Goal: Task Accomplishment & Management: Manage account settings

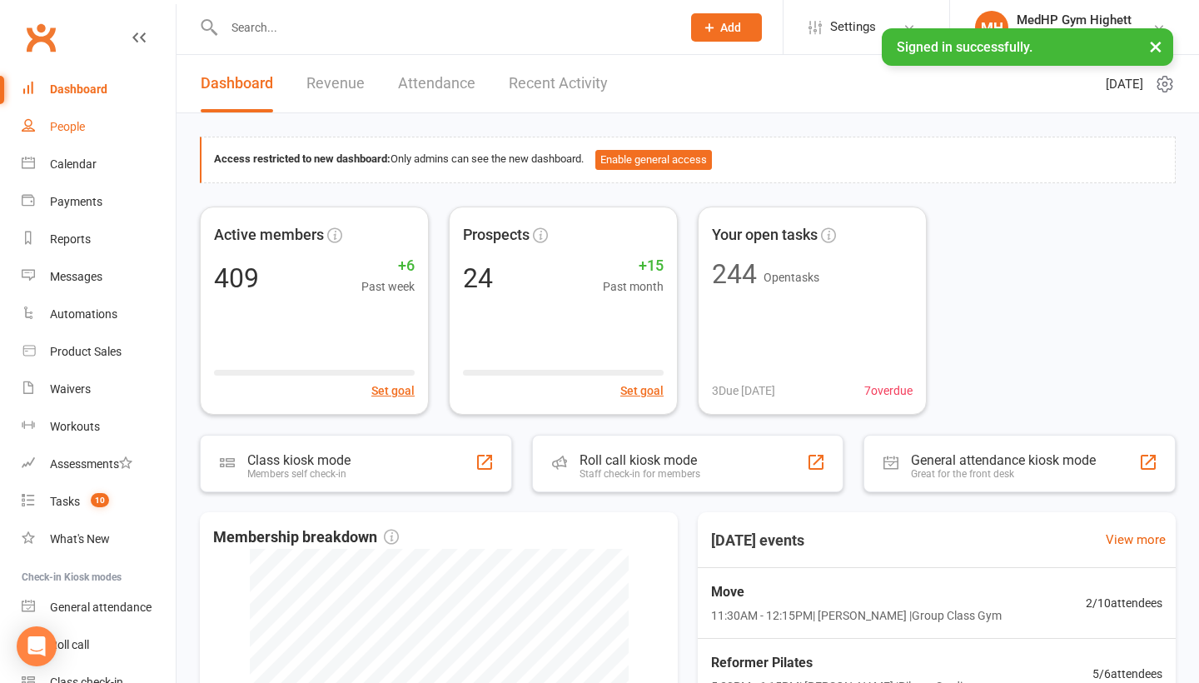
click at [61, 133] on link "People" at bounding box center [99, 126] width 154 height 37
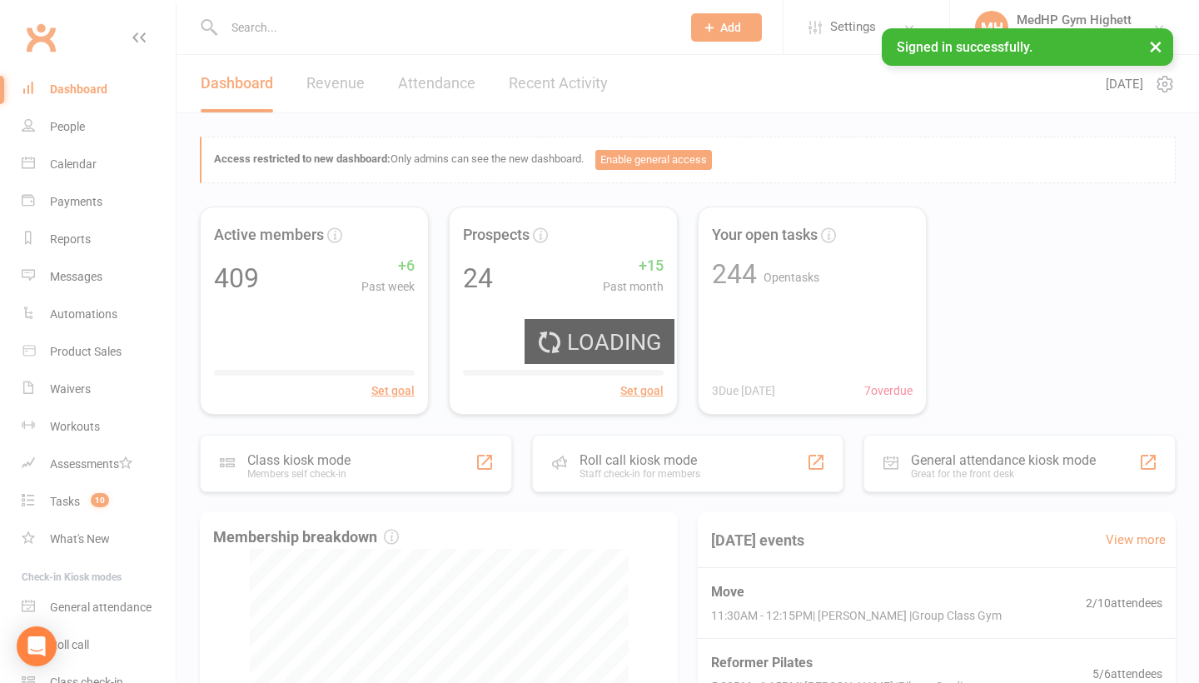
select select "100"
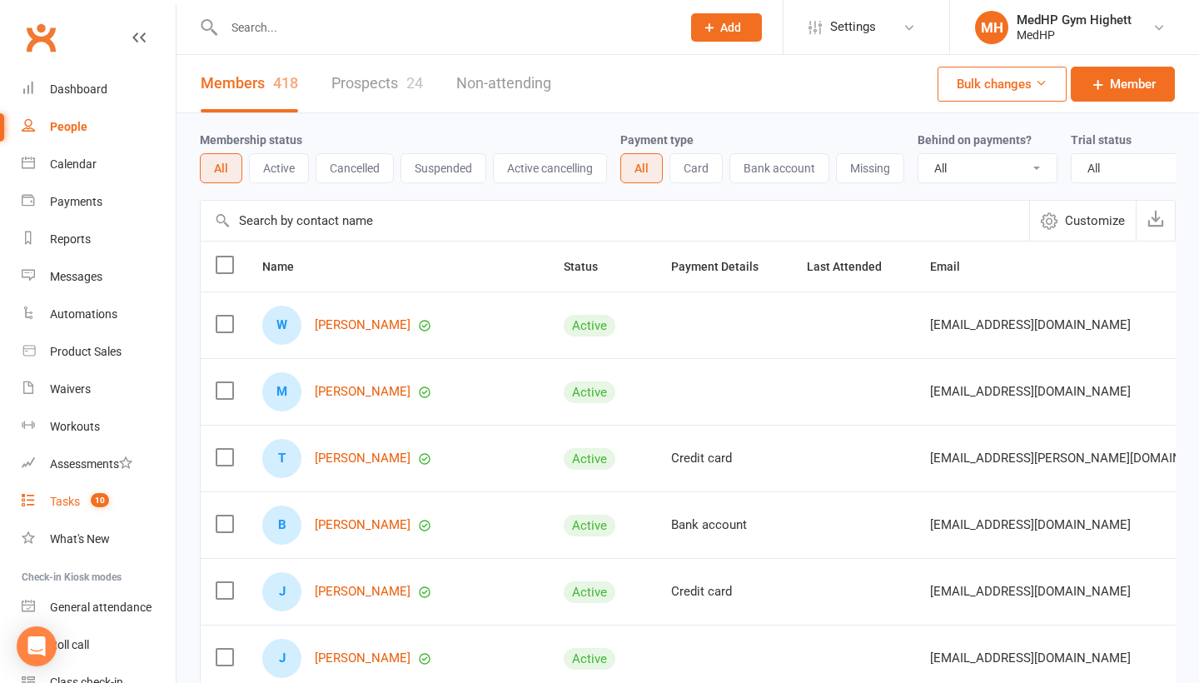
click at [96, 509] on link "Tasks 10" at bounding box center [99, 501] width 154 height 37
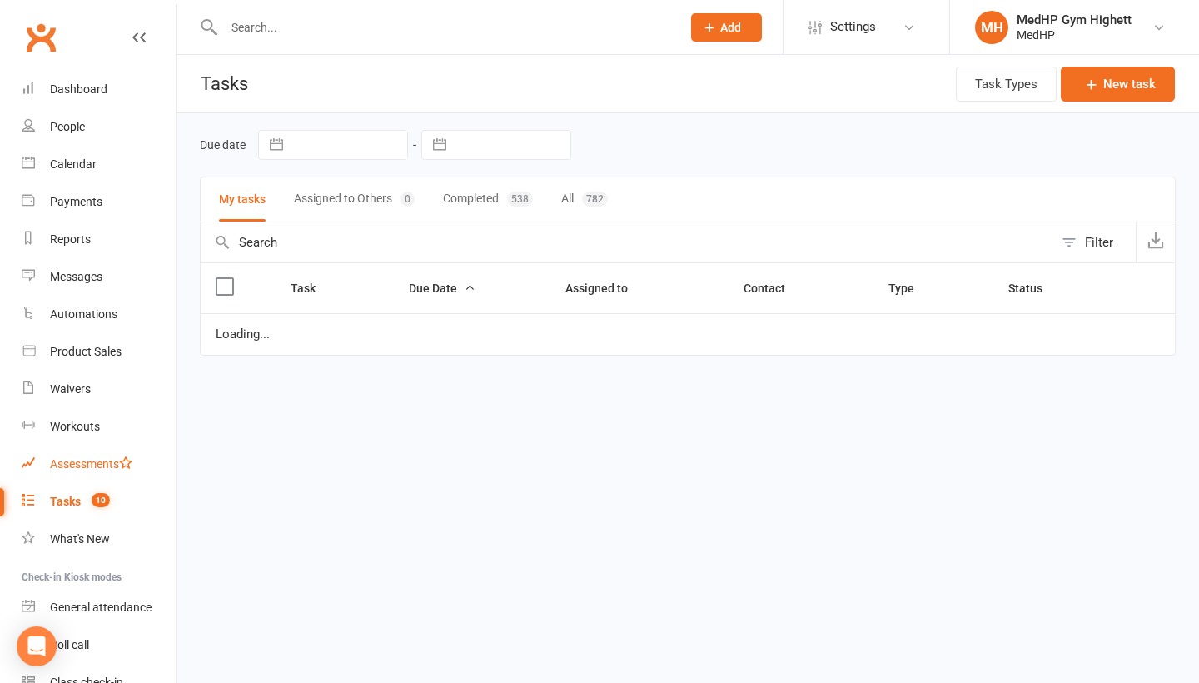
select select "started"
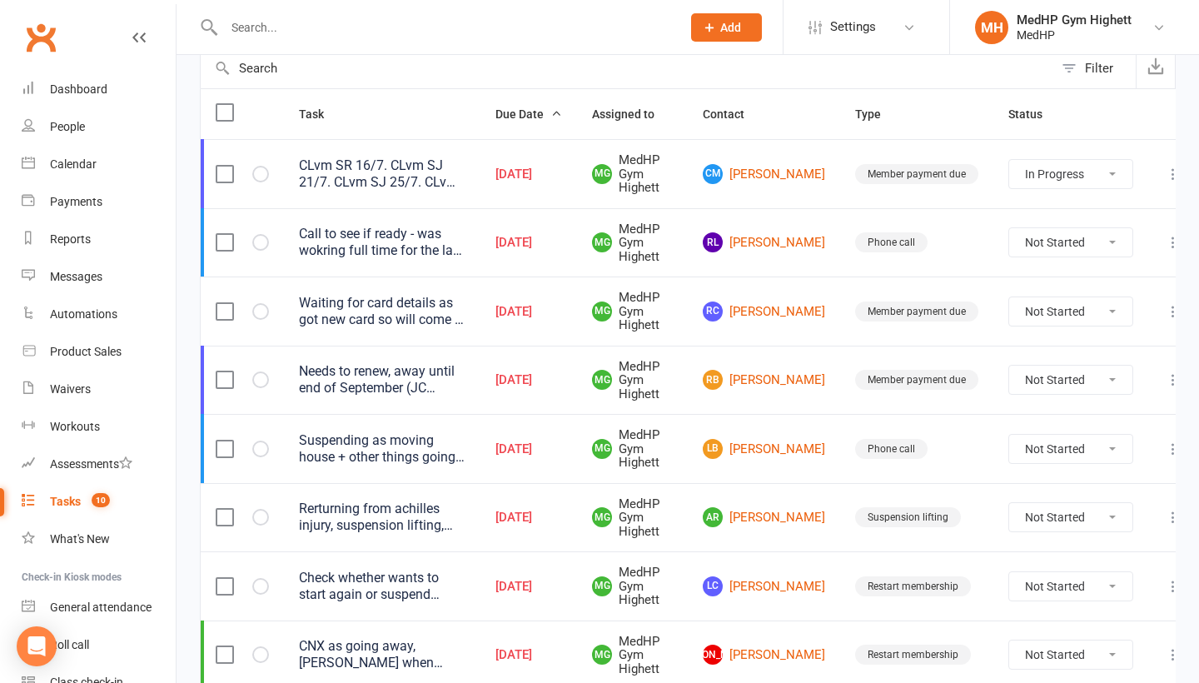
scroll to position [107, 0]
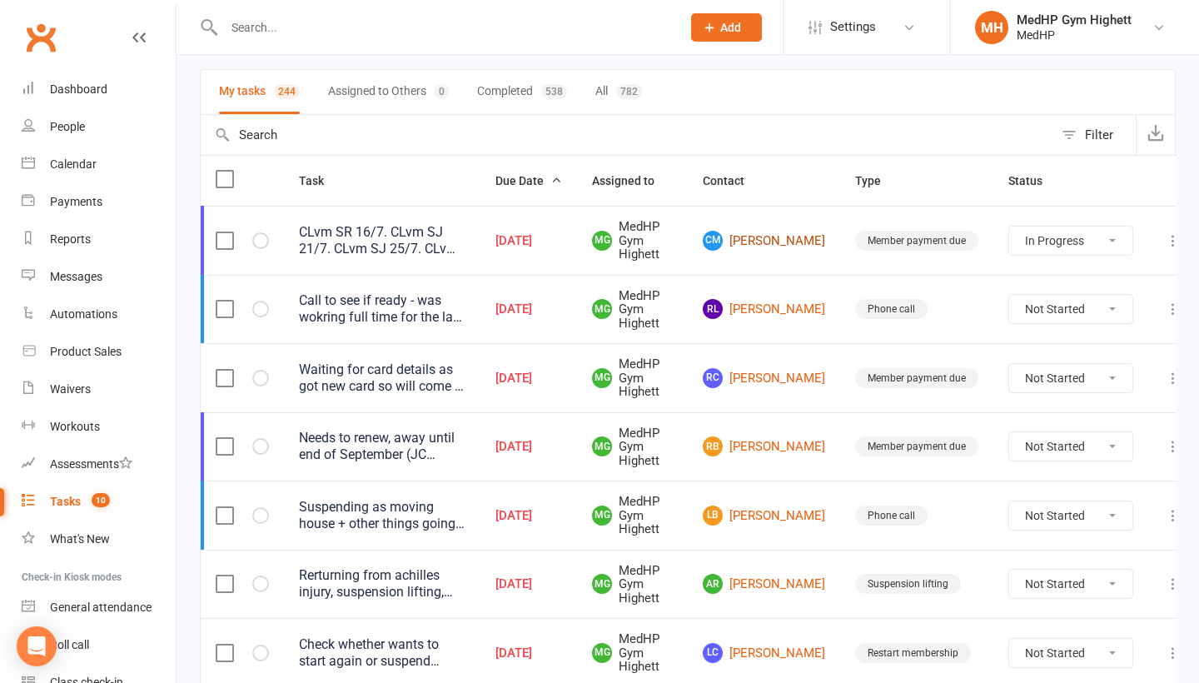
click at [743, 231] on link "CM [PERSON_NAME]" at bounding box center [764, 241] width 122 height 20
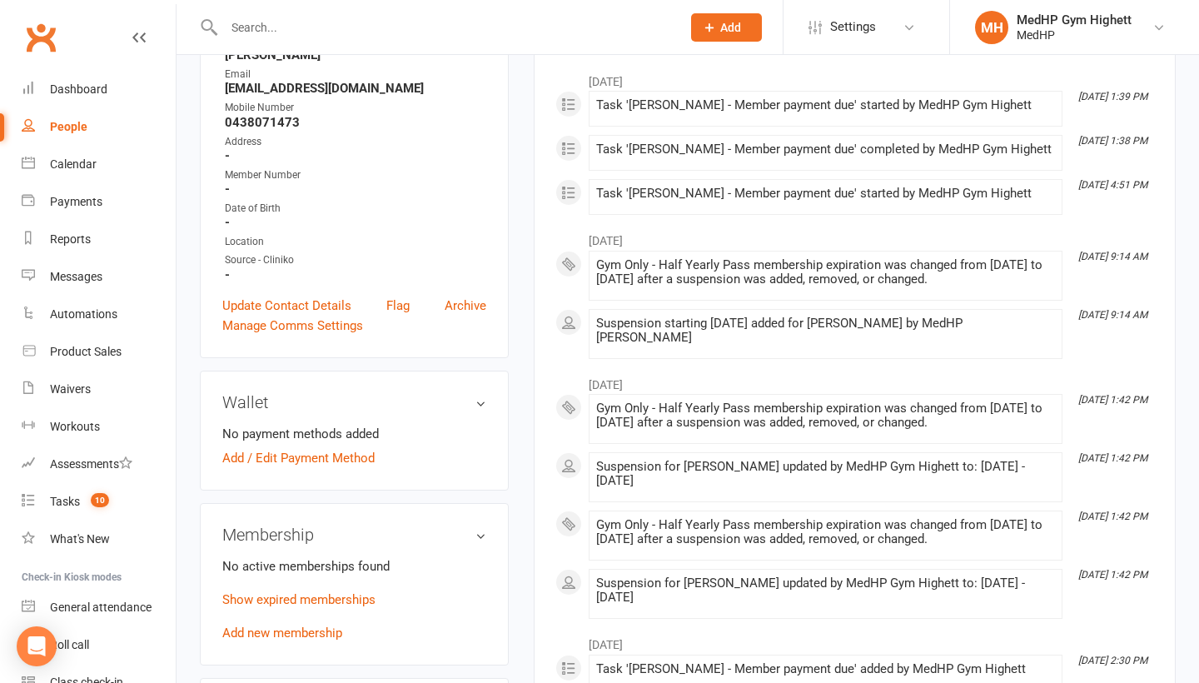
scroll to position [253, 0]
click at [305, 603] on link "Show expired memberships" at bounding box center [298, 600] width 153 height 15
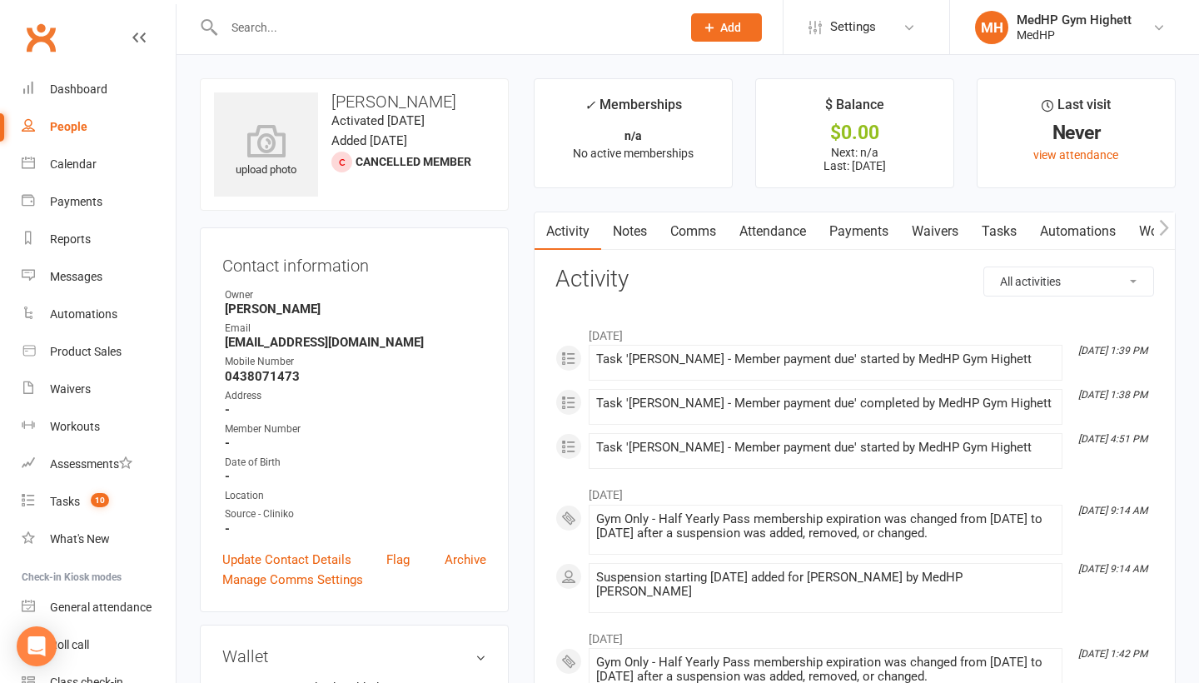
scroll to position [0, 0]
click at [878, 232] on link "Payments" at bounding box center [859, 231] width 82 height 38
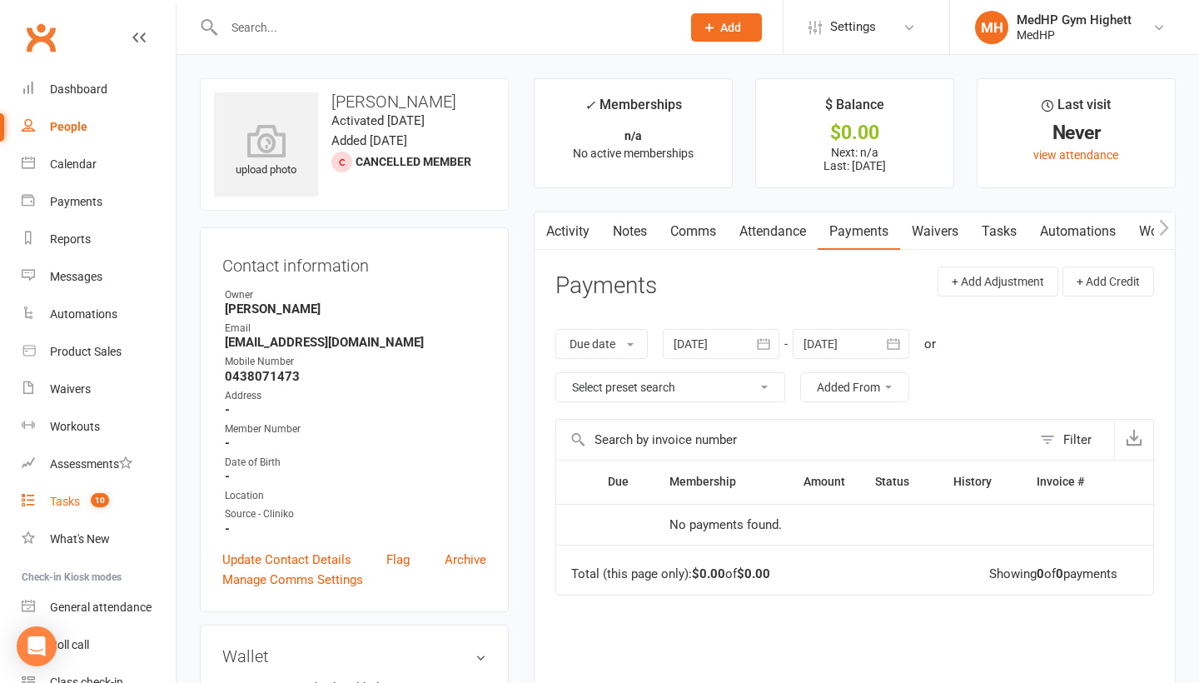
click at [102, 496] on span "10" at bounding box center [100, 500] width 18 height 14
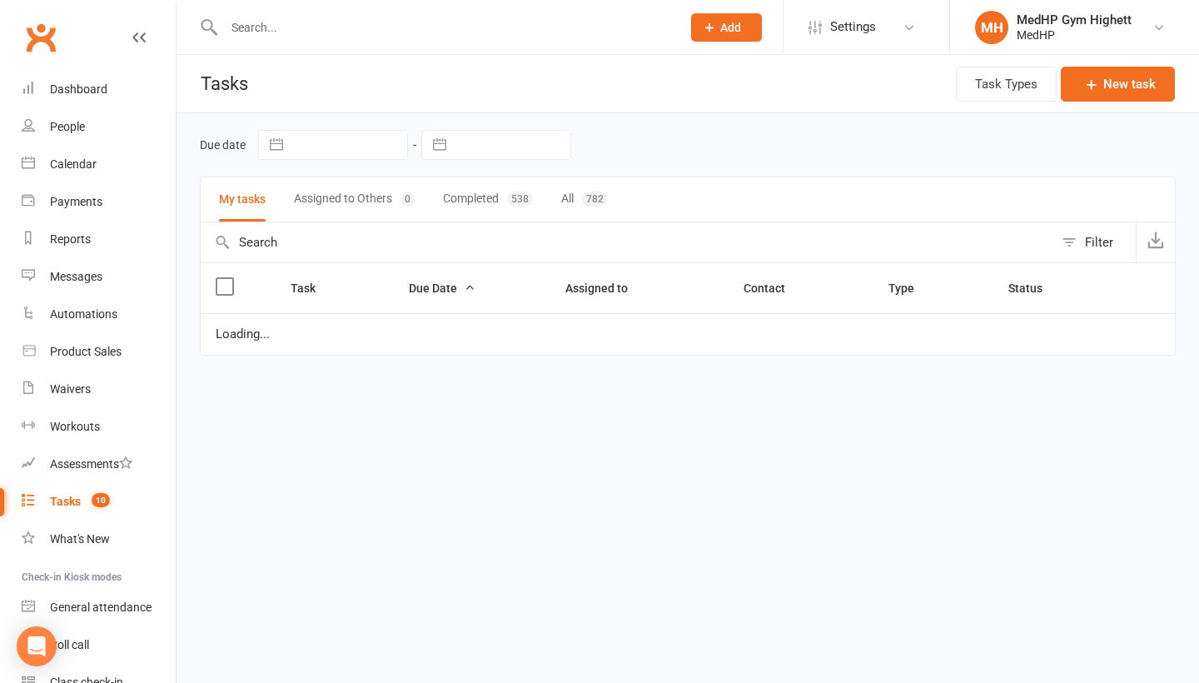
select select "started"
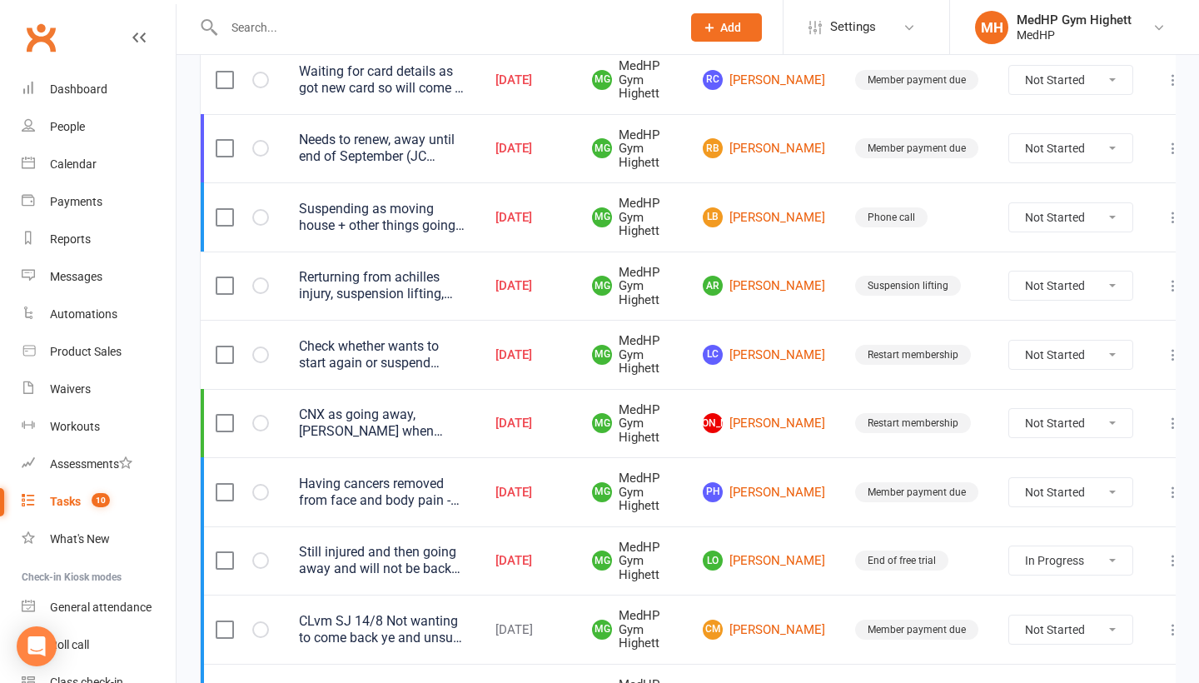
scroll to position [436, 0]
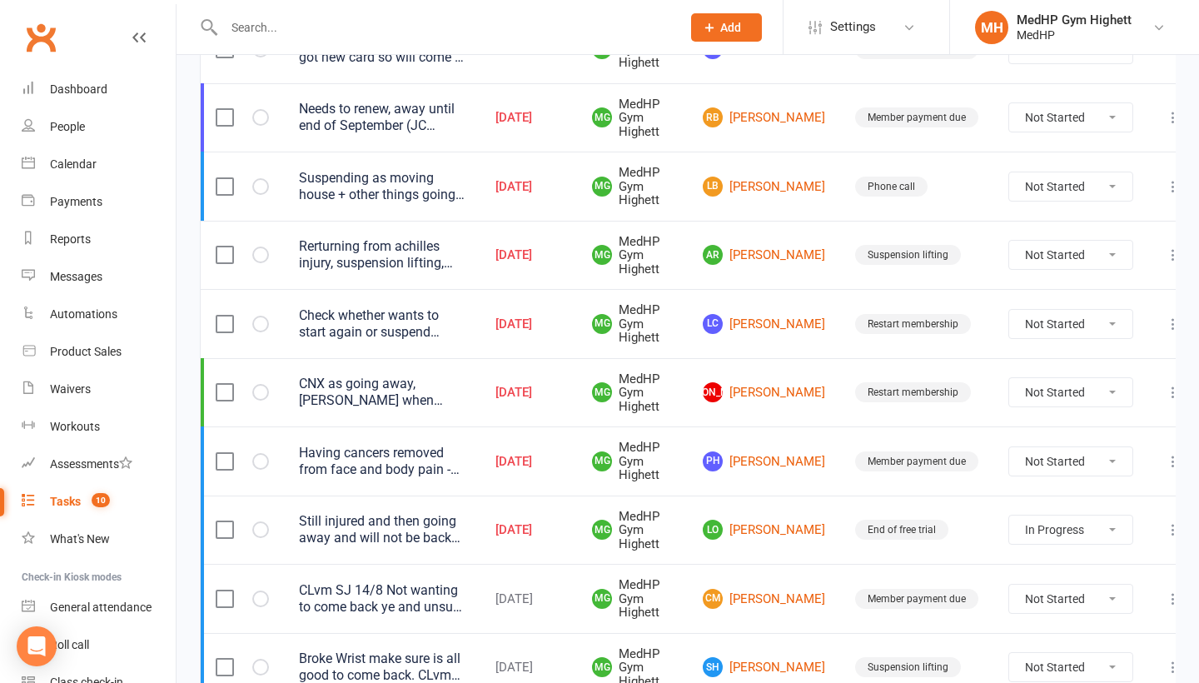
click at [412, 456] on div "Having cancers removed from face and body pain - will call back to see if still…" at bounding box center [382, 461] width 167 height 33
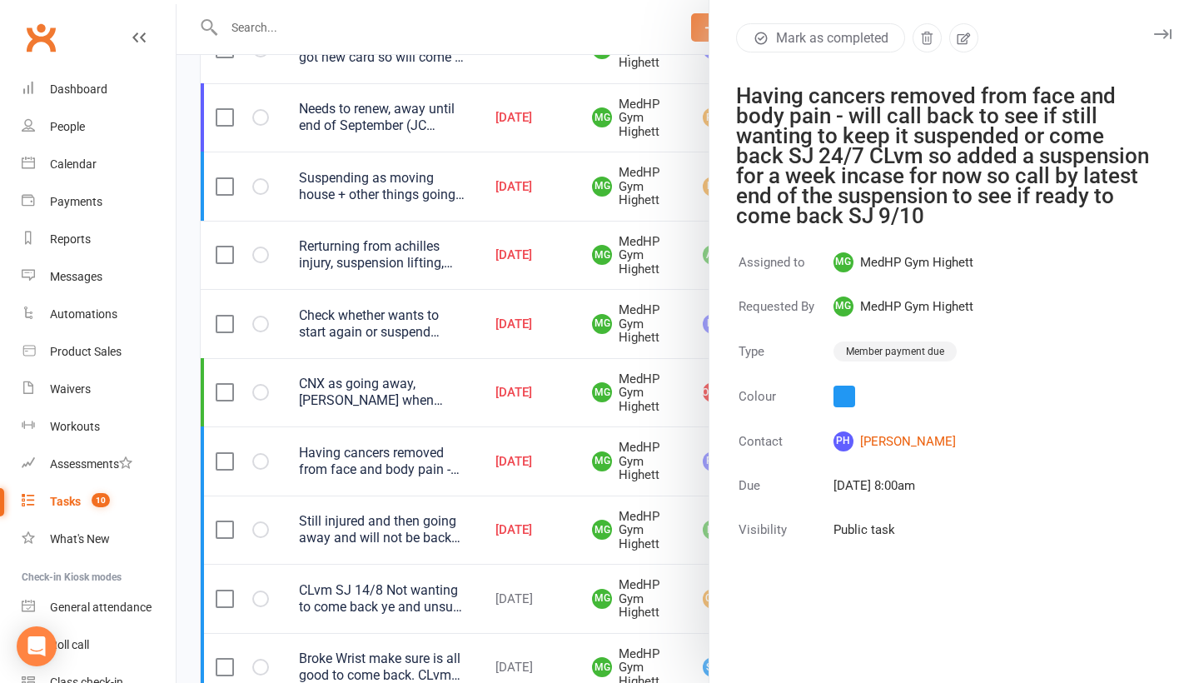
click at [412, 456] on div at bounding box center [688, 341] width 1023 height 683
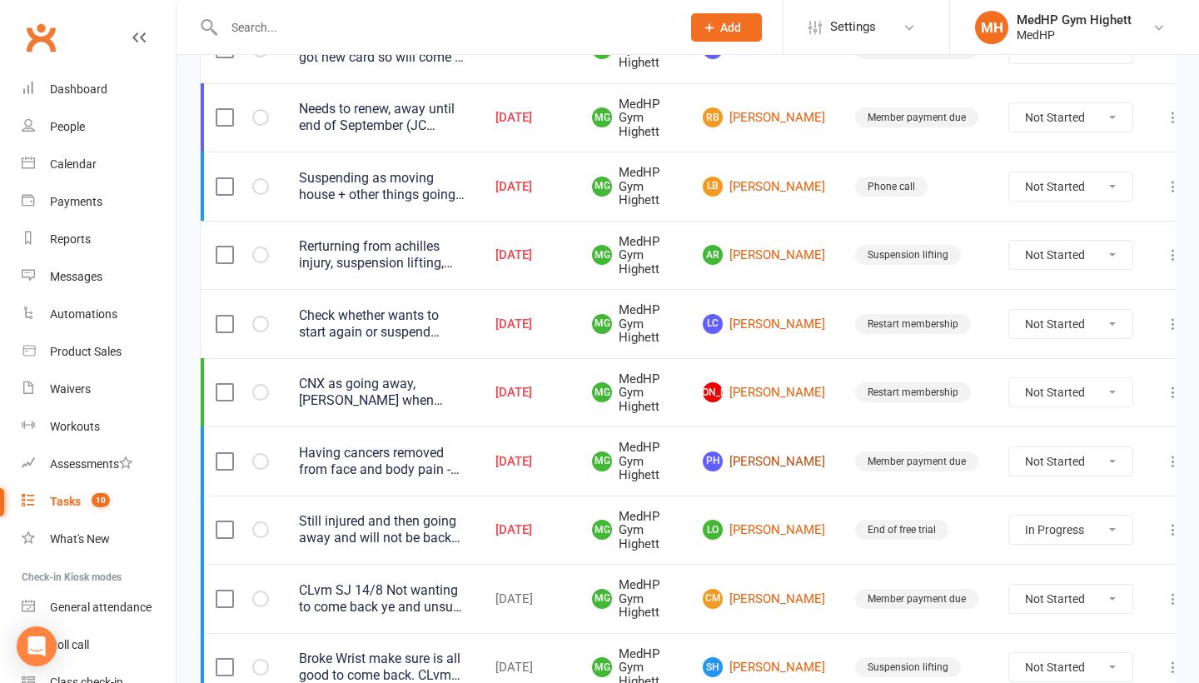
click at [765, 451] on link "PH [PERSON_NAME]" at bounding box center [764, 461] width 122 height 20
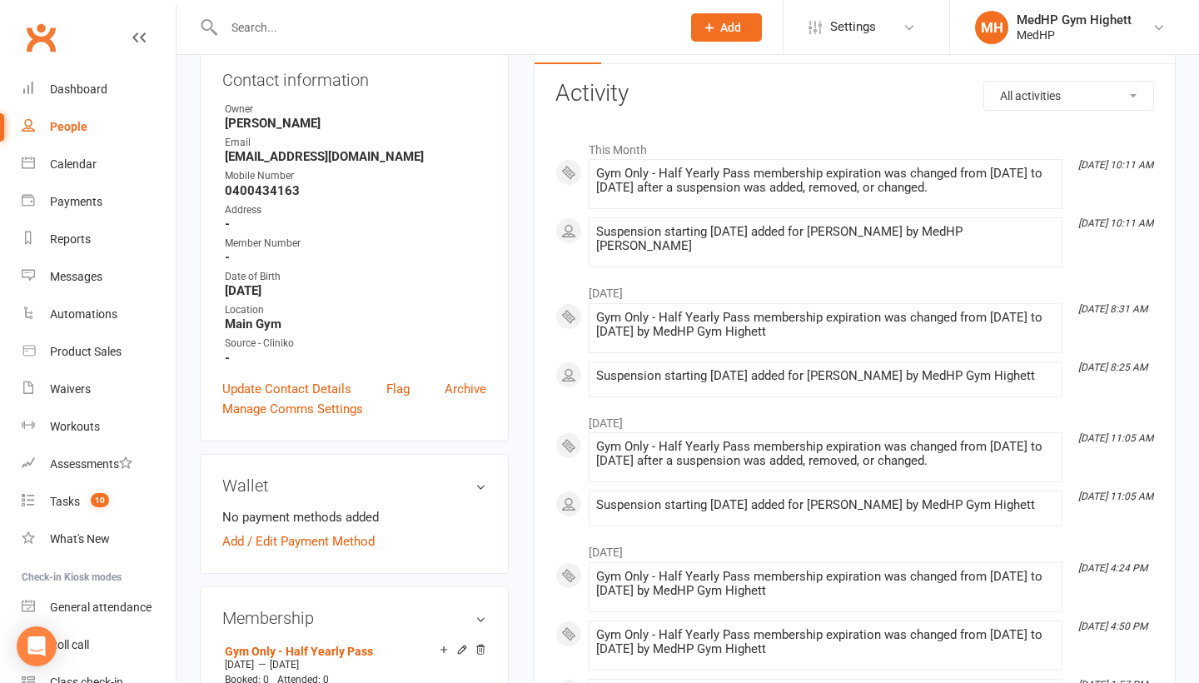
scroll to position [125, 0]
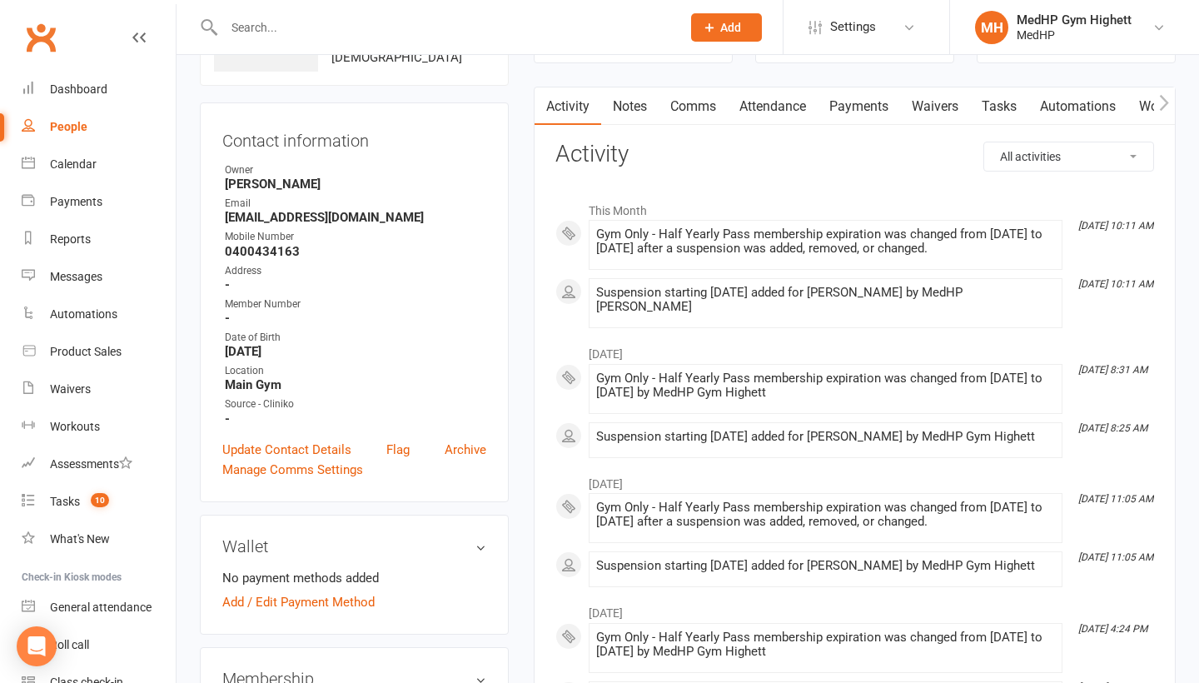
click at [1000, 102] on link "Tasks" at bounding box center [999, 106] width 58 height 38
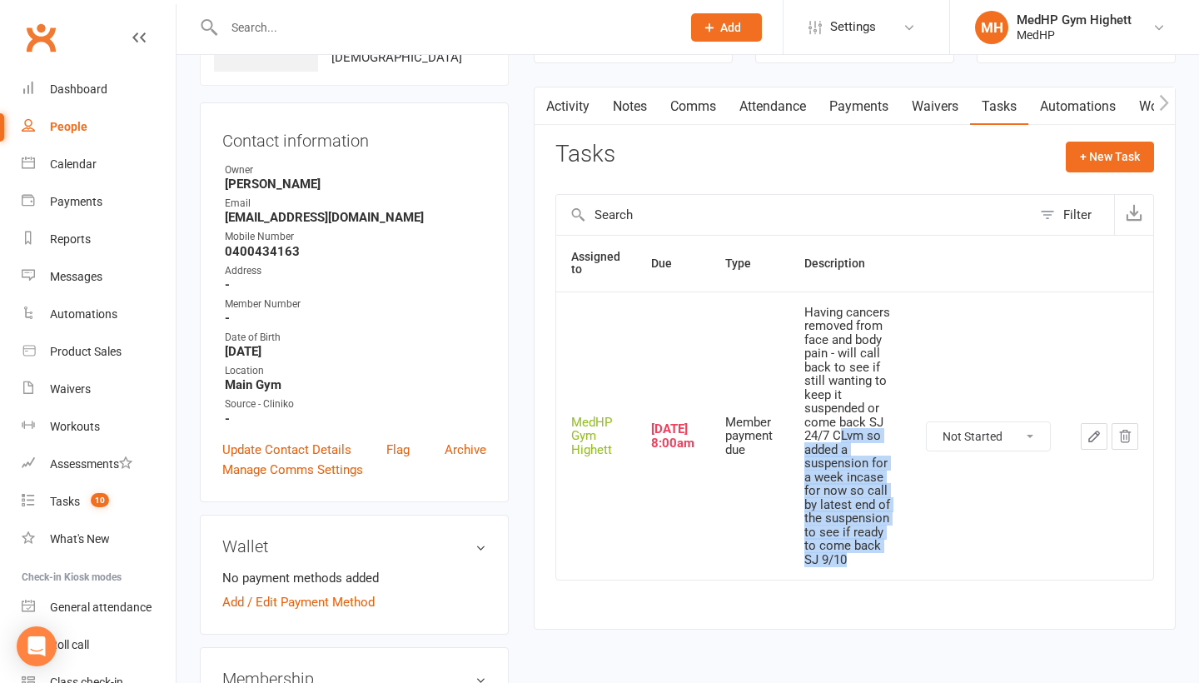
drag, startPoint x: 840, startPoint y: 434, endPoint x: 826, endPoint y: 551, distance: 118.3
click at [826, 551] on div "Having cancers removed from face and body pain - will call back to see if still…" at bounding box center [851, 437] width 92 height 262
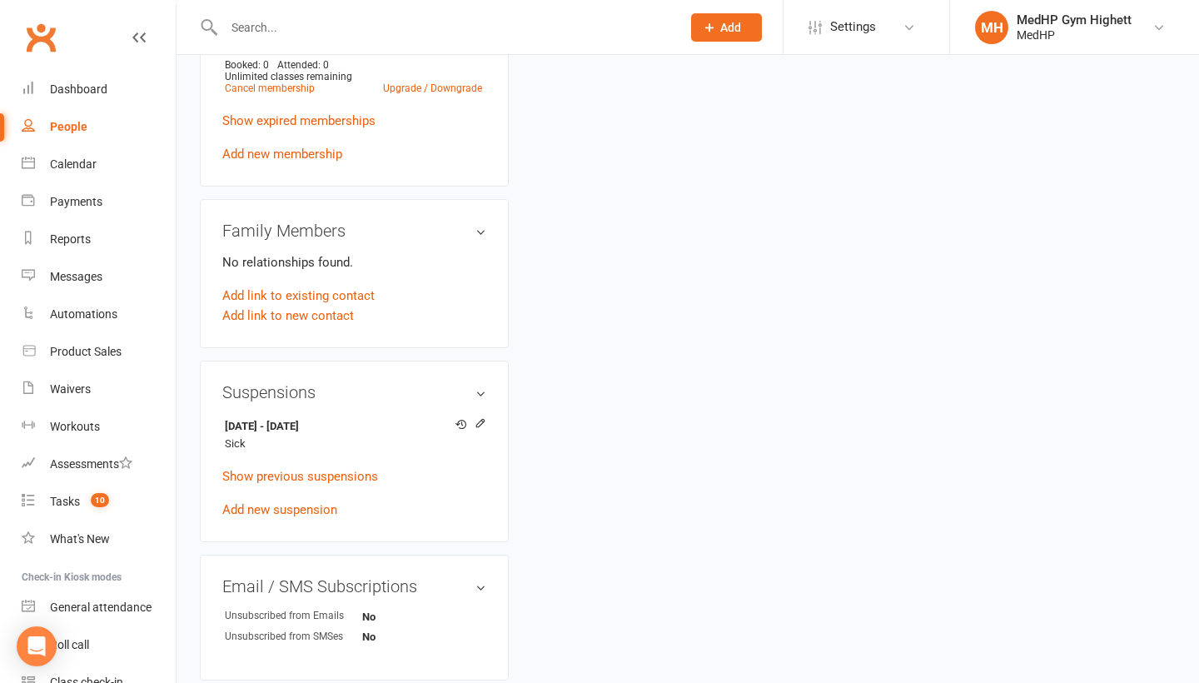
scroll to position [801, 0]
click at [476, 424] on icon at bounding box center [479, 421] width 7 height 7
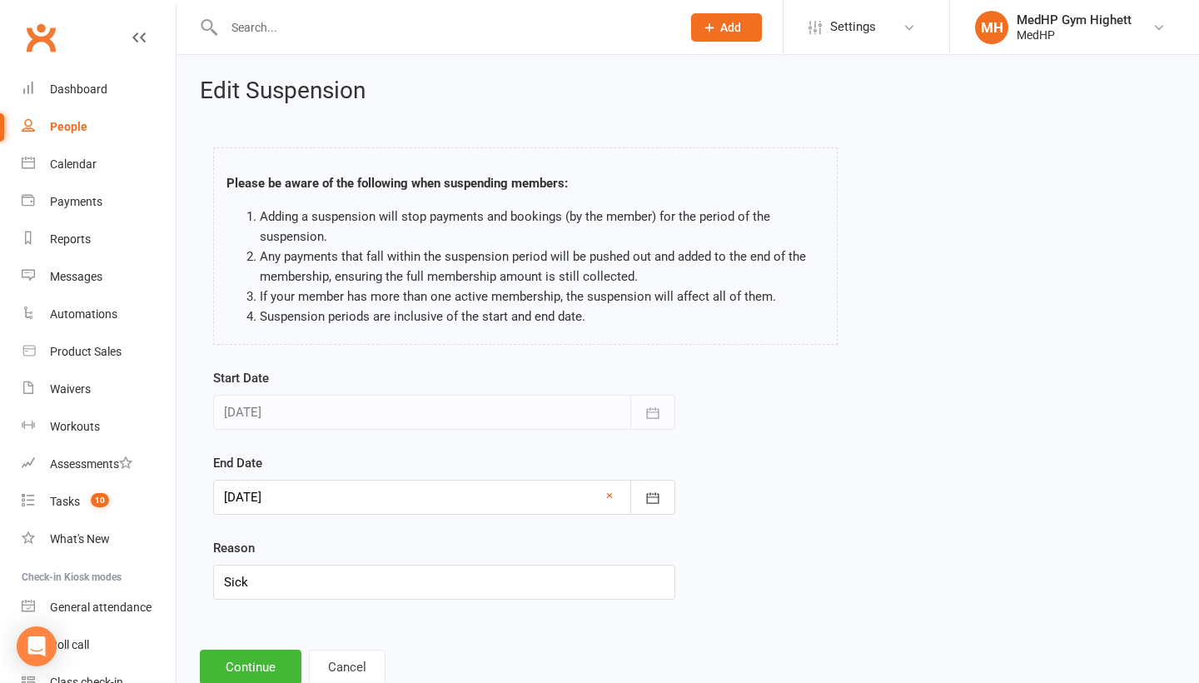
click at [422, 498] on div at bounding box center [444, 497] width 462 height 35
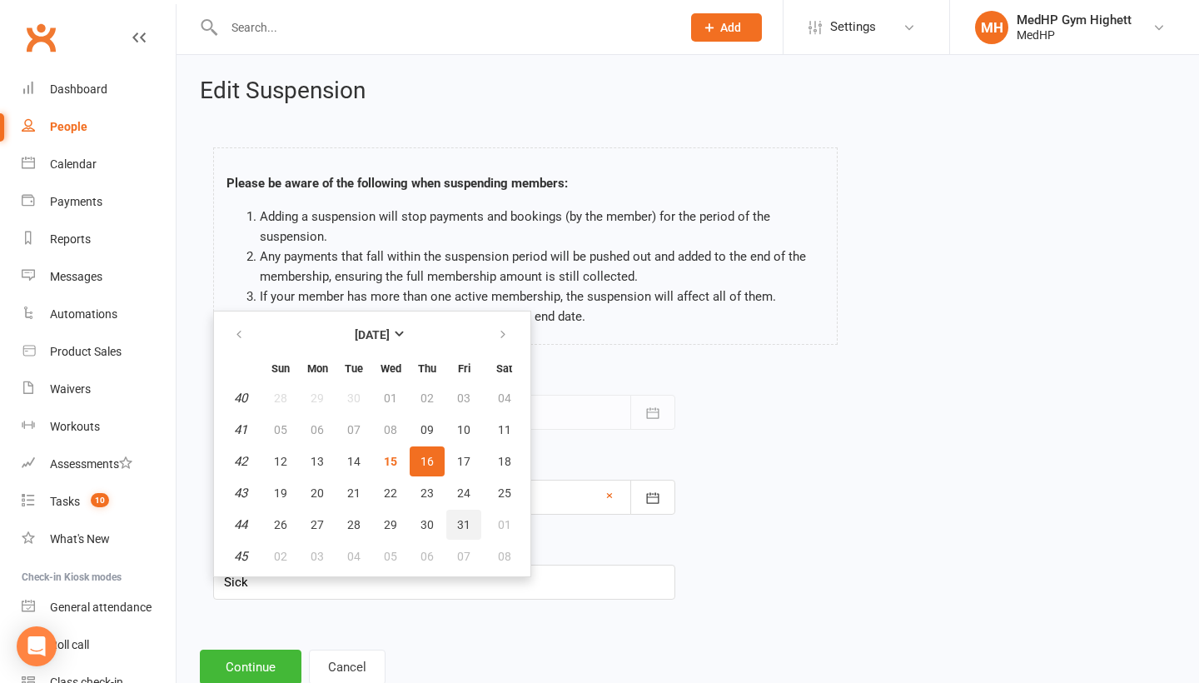
click at [468, 524] on span "31" at bounding box center [463, 524] width 13 height 13
type input "[DATE]"
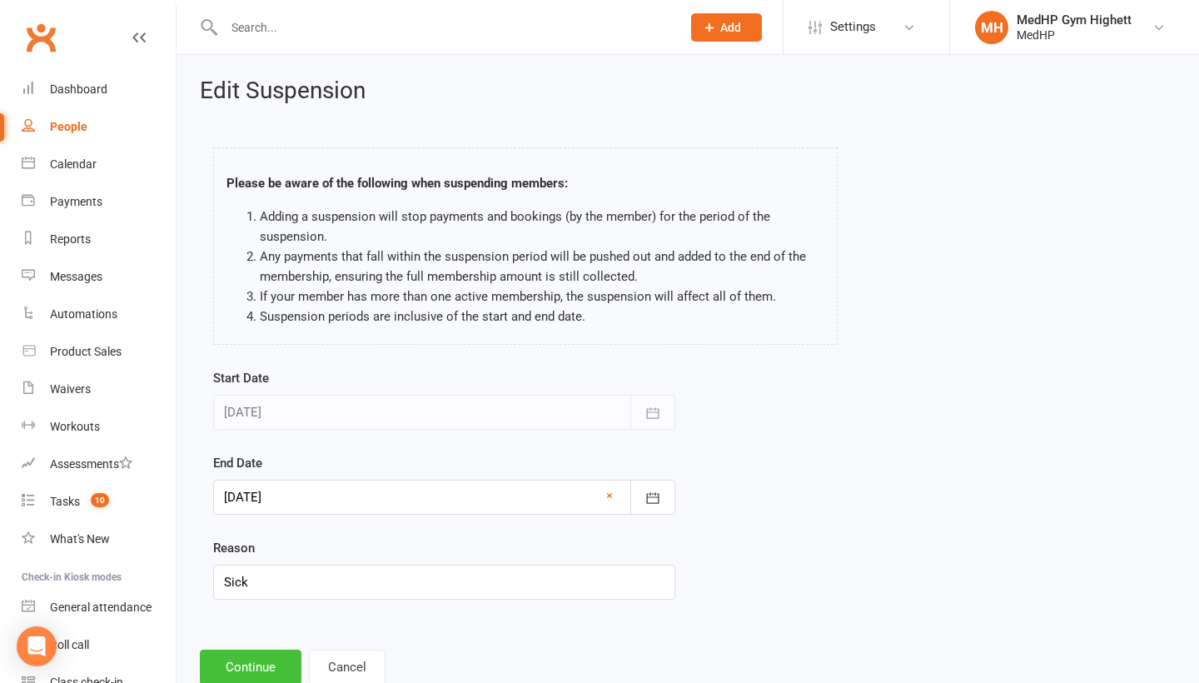
click at [257, 658] on button "Continue" at bounding box center [251, 667] width 102 height 35
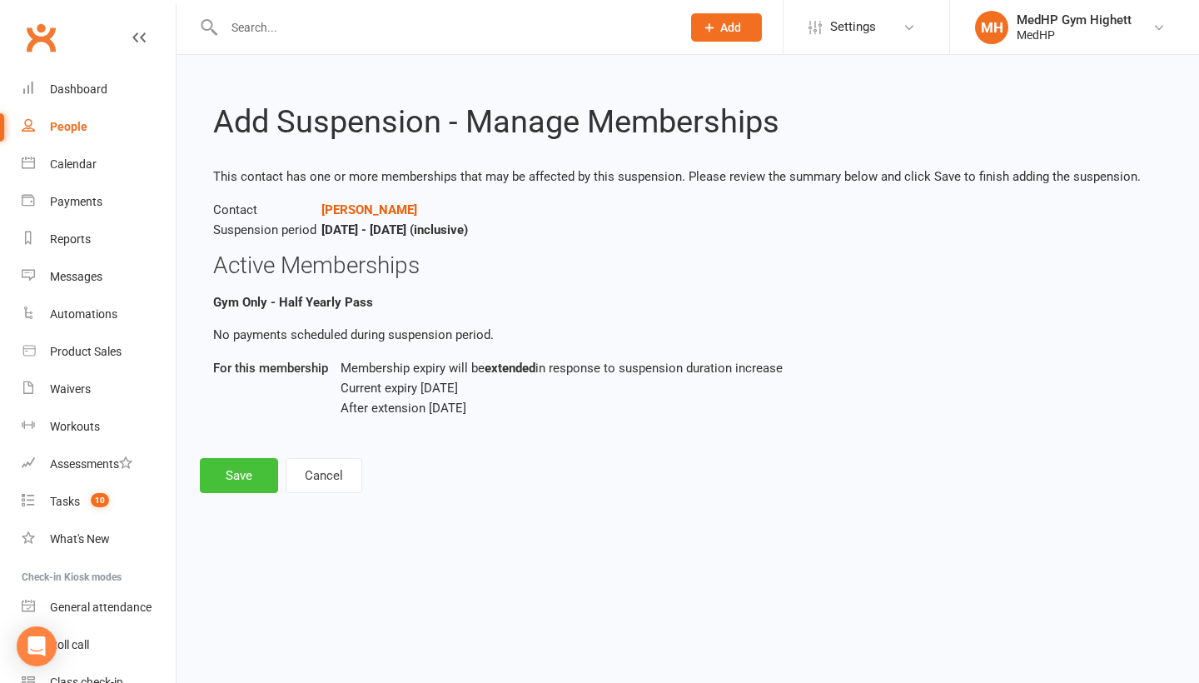
click at [248, 470] on button "Save" at bounding box center [239, 475] width 78 height 35
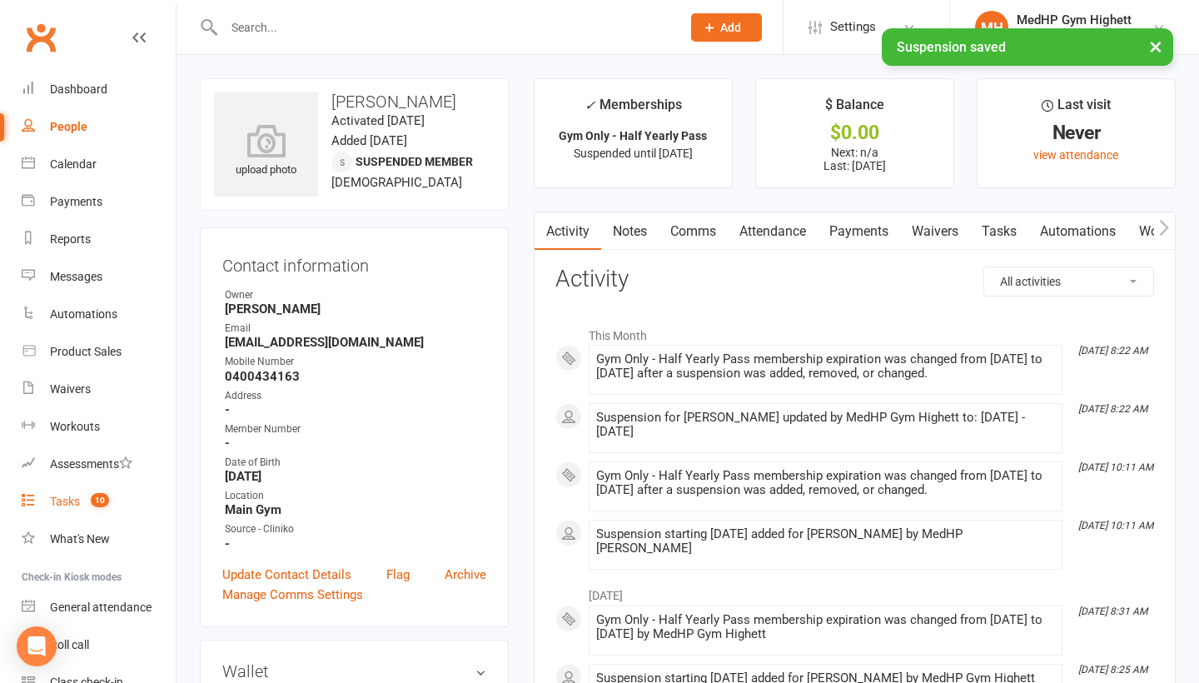
click at [82, 512] on link "Tasks 10" at bounding box center [99, 501] width 154 height 37
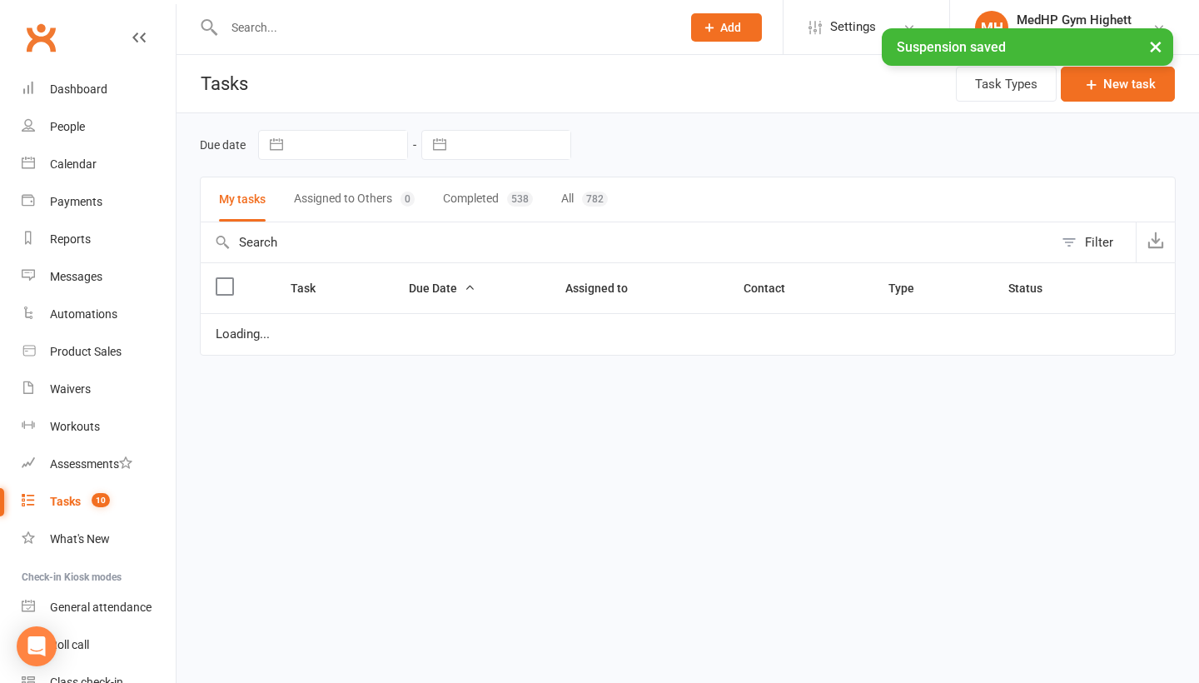
select select "started"
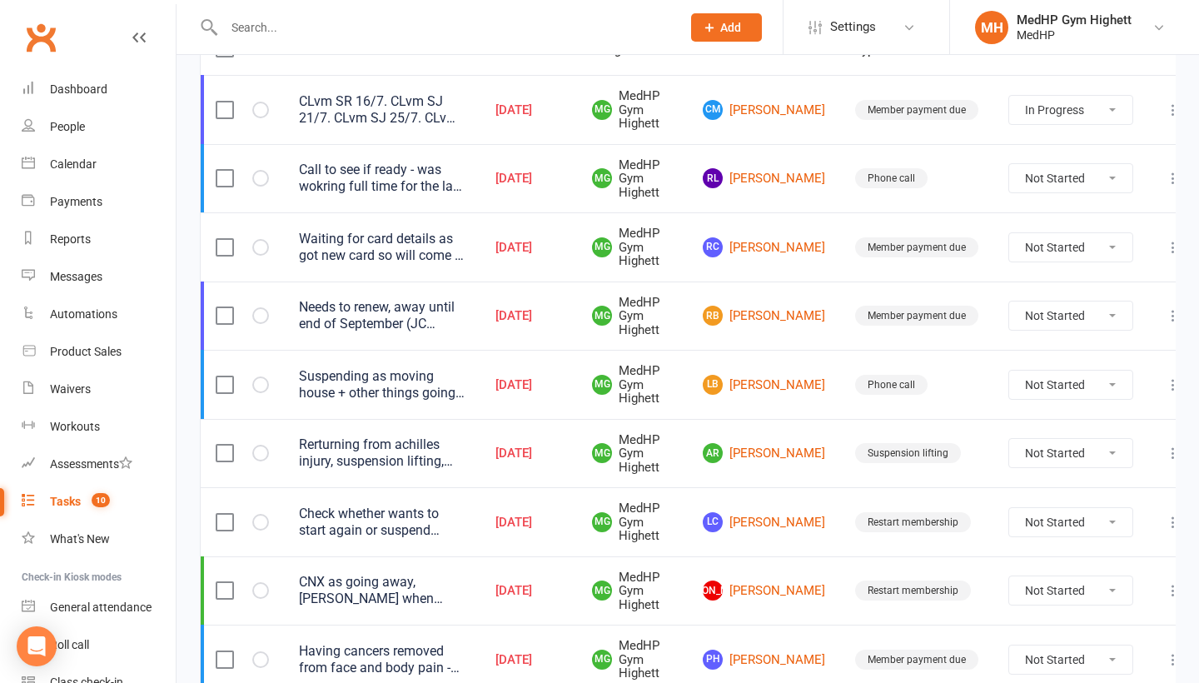
scroll to position [239, 0]
click at [390, 453] on div "Rerturning from achilles injury, suspension lifting, call to make sure good to …" at bounding box center [382, 452] width 167 height 33
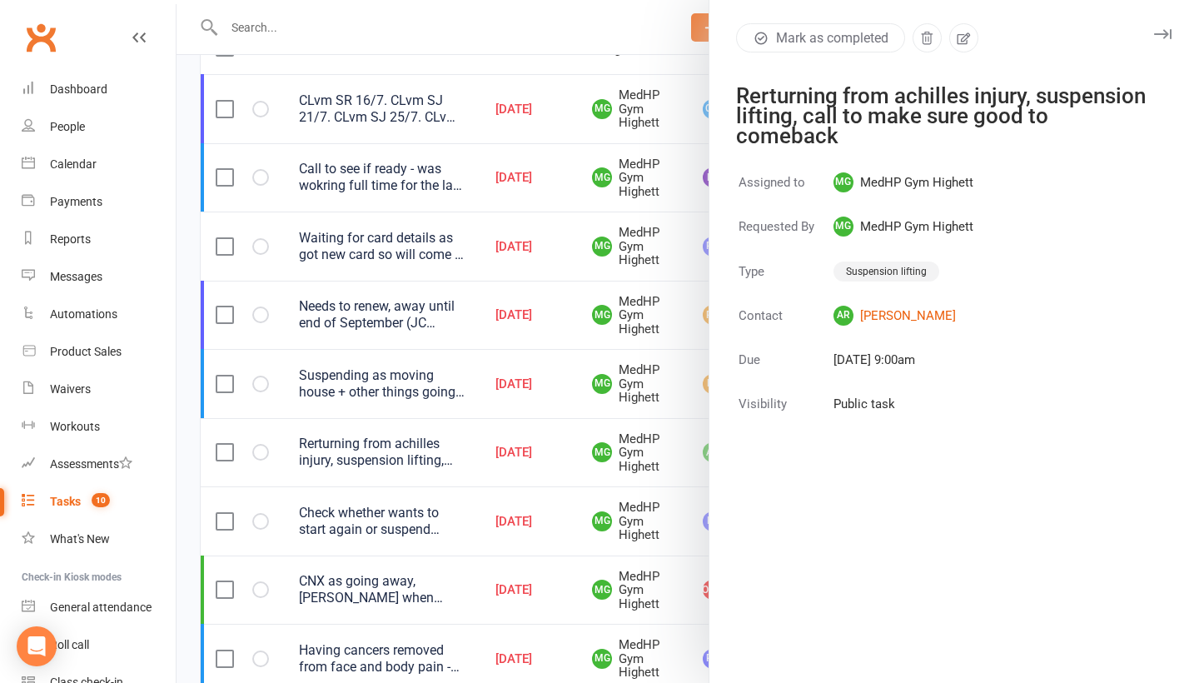
click at [390, 453] on div at bounding box center [688, 341] width 1023 height 683
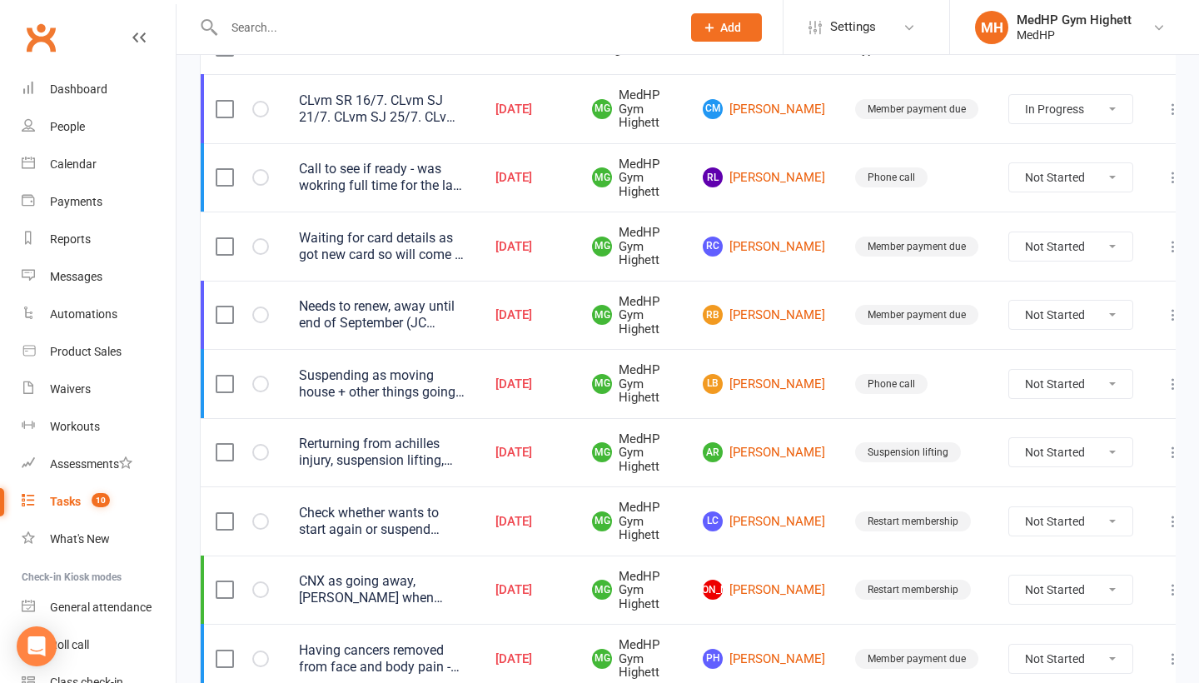
click at [391, 391] on div "Suspending as moving house + other things going on. Call to check in about retu…" at bounding box center [382, 383] width 167 height 33
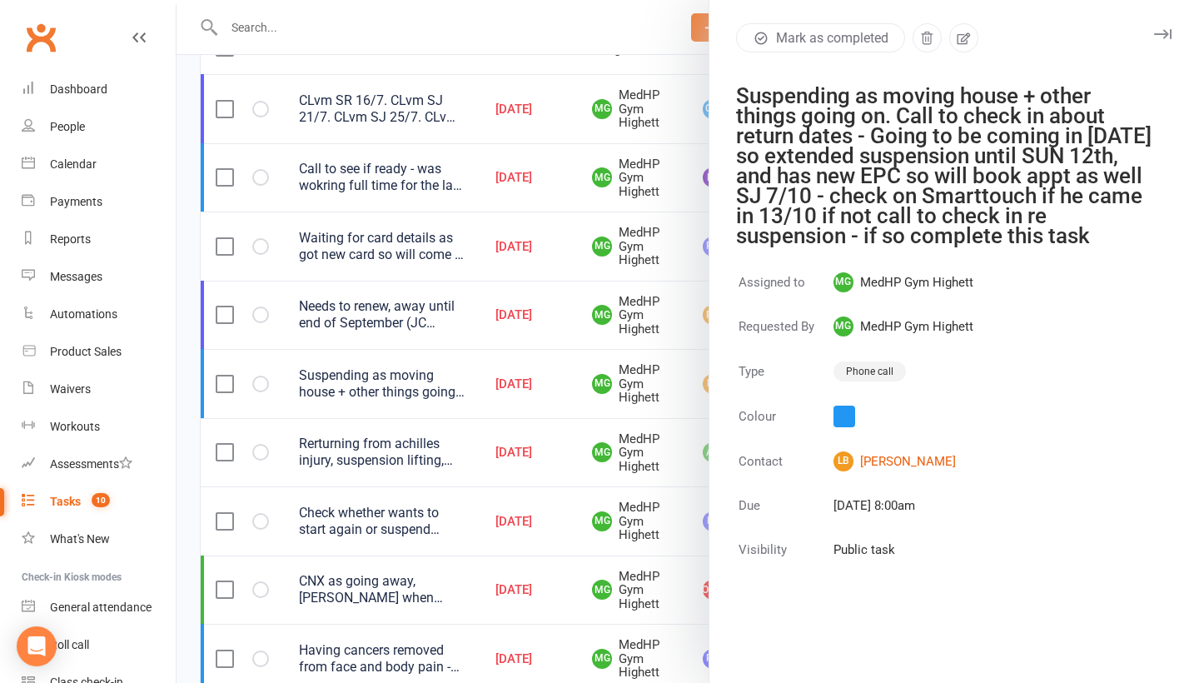
click at [391, 391] on div at bounding box center [688, 341] width 1023 height 683
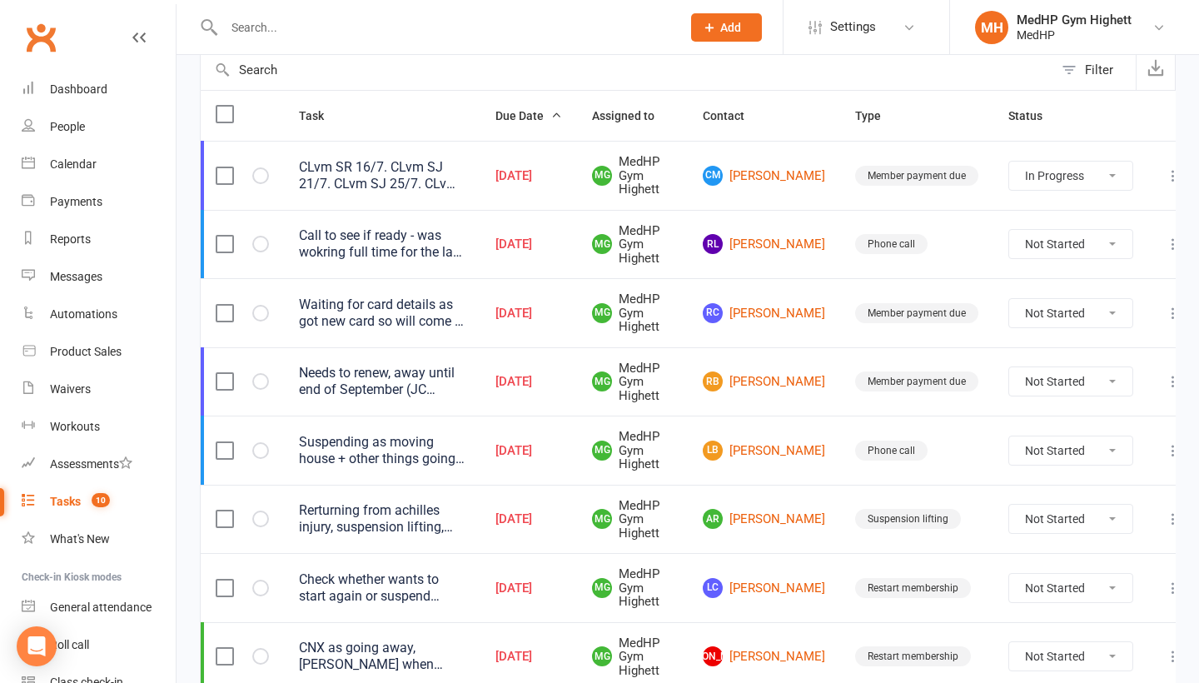
scroll to position [172, 0]
click at [82, 234] on div "Reports" at bounding box center [70, 238] width 41 height 13
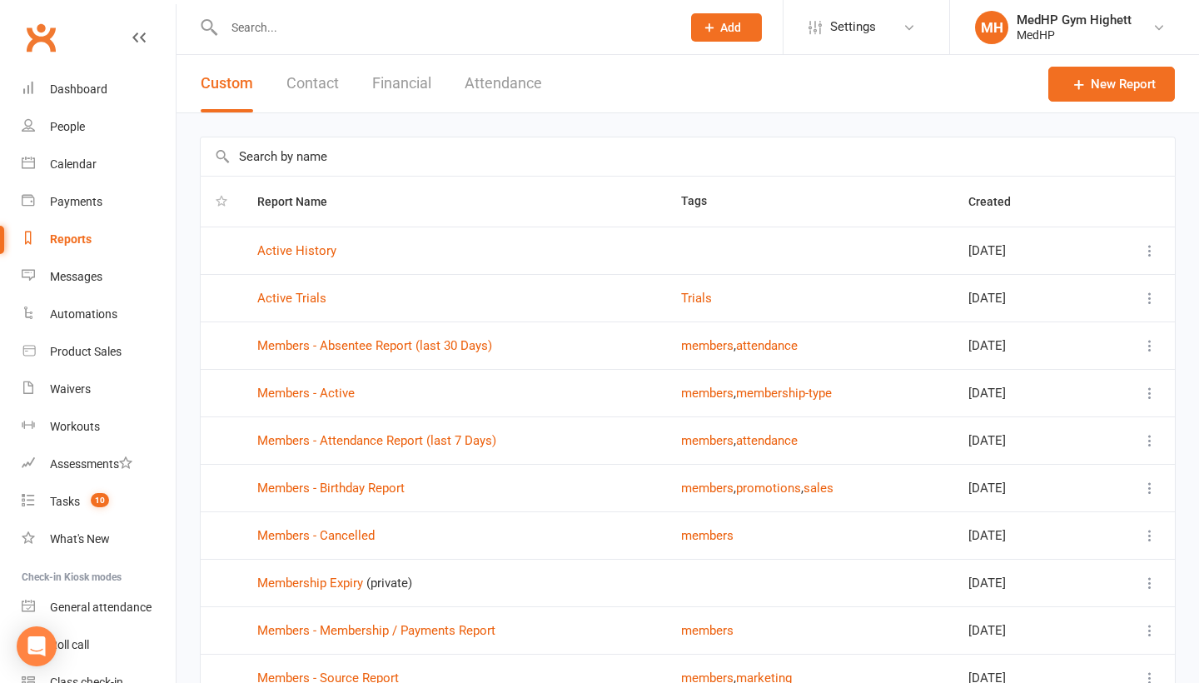
click at [977, 189] on th "Created" at bounding box center [1025, 202] width 143 height 50
click at [977, 210] on button "Created" at bounding box center [999, 202] width 61 height 20
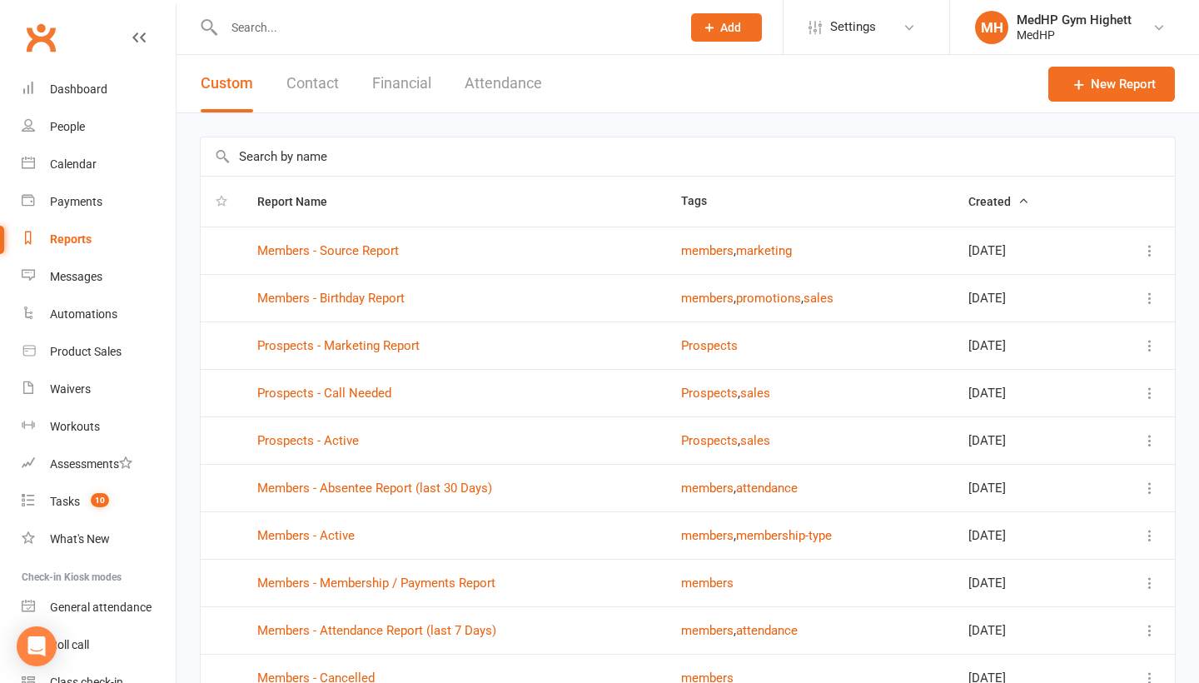
click at [977, 205] on span "Created" at bounding box center [999, 201] width 61 height 13
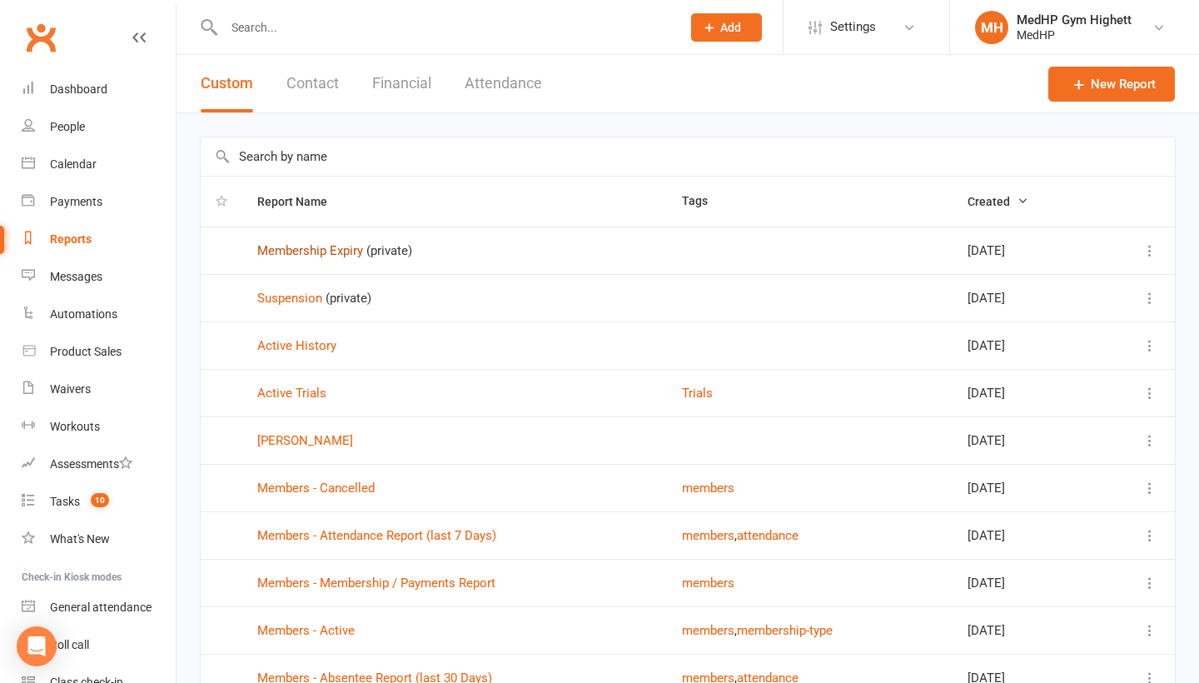
click at [319, 254] on link "Membership Expiry" at bounding box center [310, 250] width 106 height 15
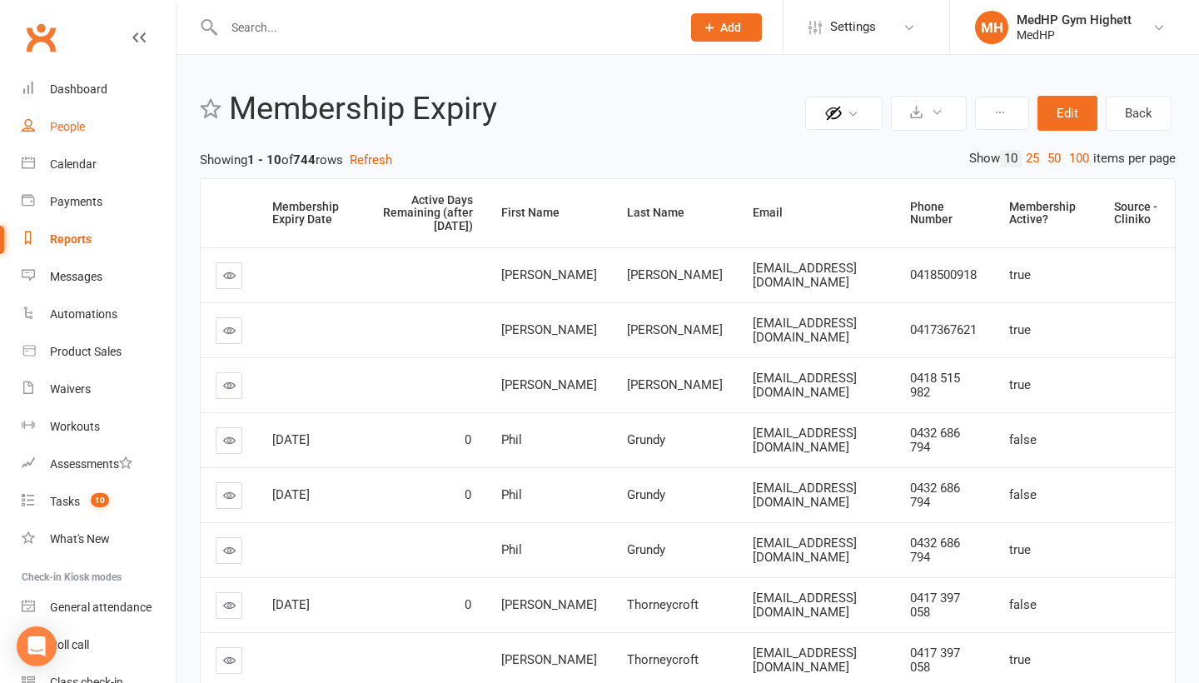
click at [94, 130] on link "People" at bounding box center [99, 126] width 154 height 37
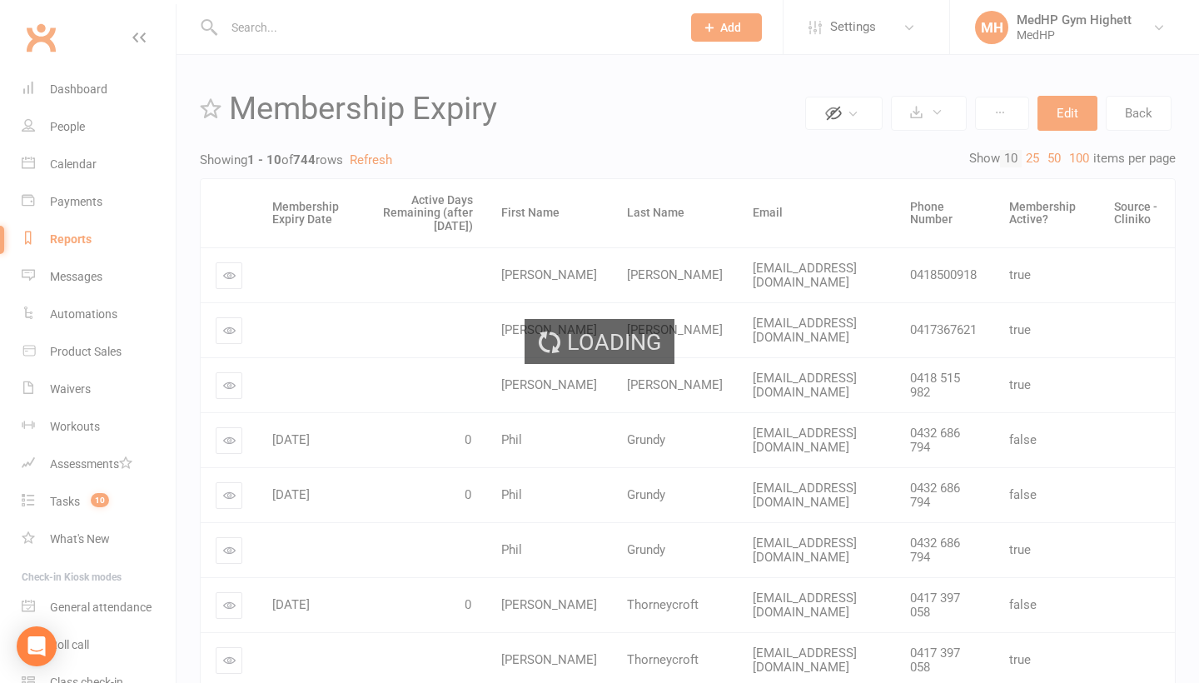
select select "100"
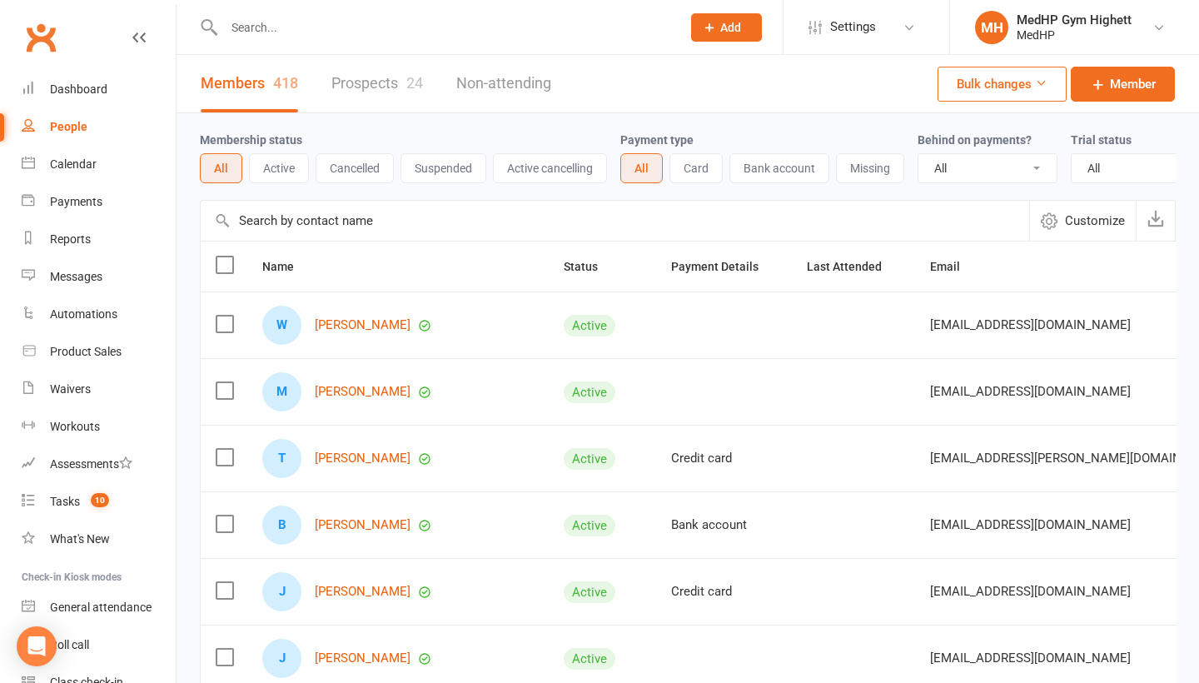
click at [355, 172] on button "Cancelled" at bounding box center [355, 168] width 78 height 30
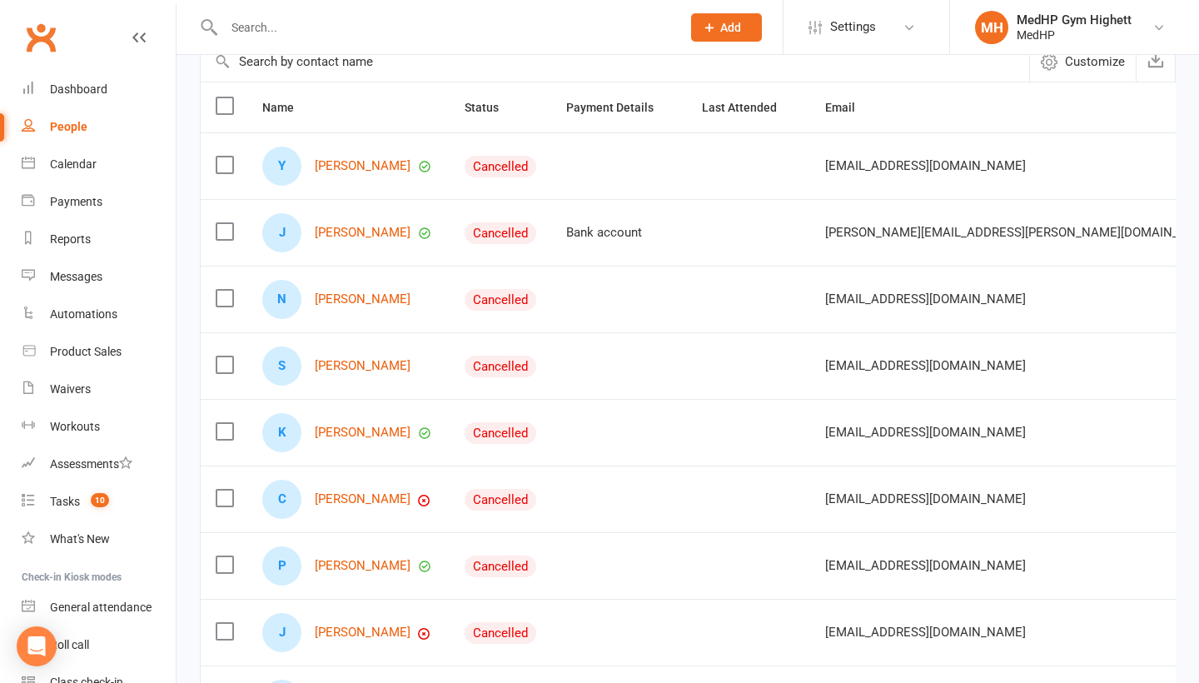
scroll to position [206, 0]
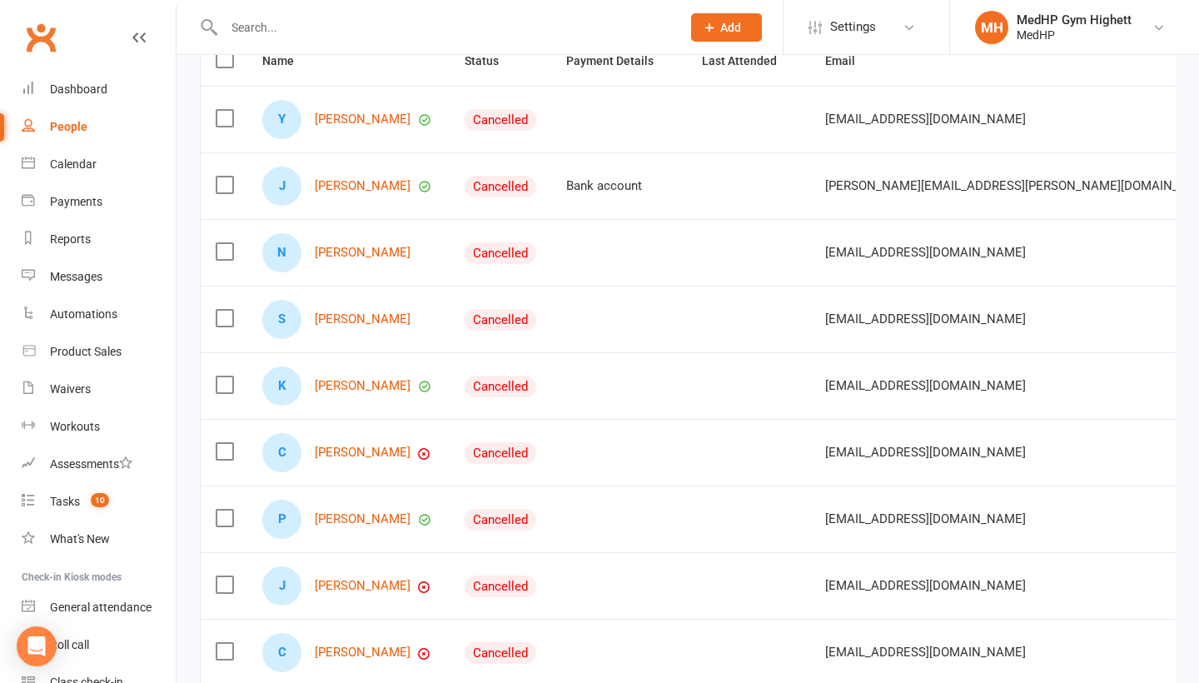
click at [477, 27] on input "text" at bounding box center [444, 27] width 451 height 23
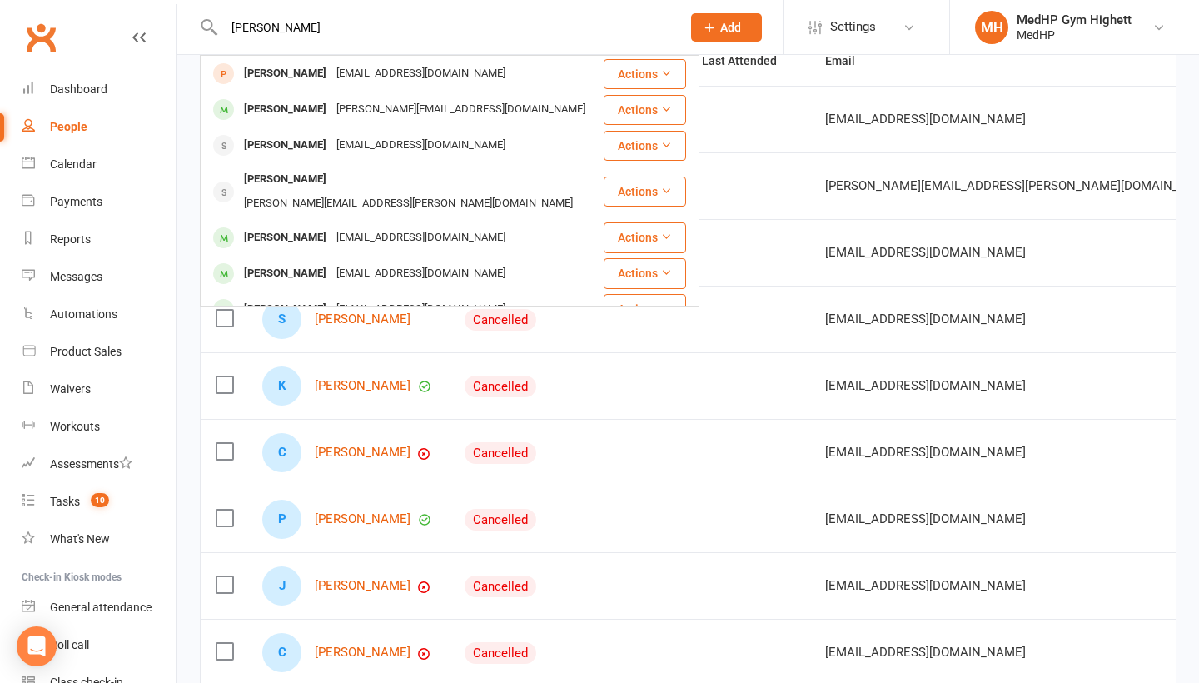
click at [451, 23] on input "[PERSON_NAME]" at bounding box center [444, 27] width 451 height 23
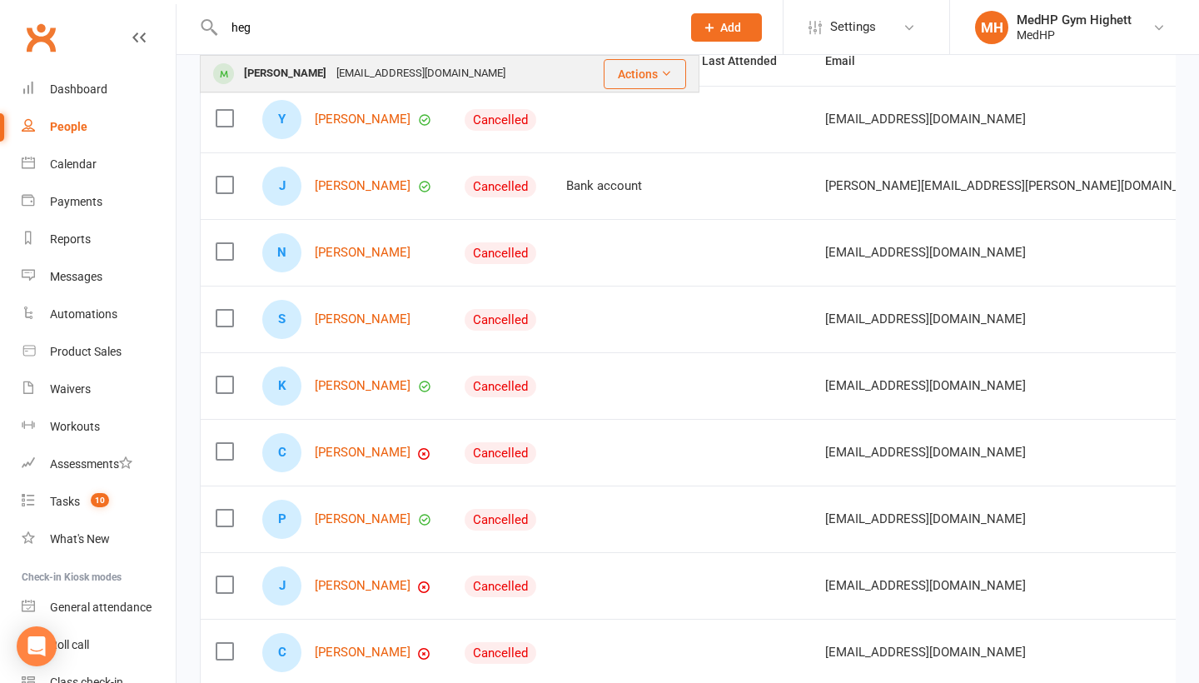
type input "heg"
click at [442, 67] on div "[EMAIL_ADDRESS][DOMAIN_NAME]" at bounding box center [420, 74] width 179 height 24
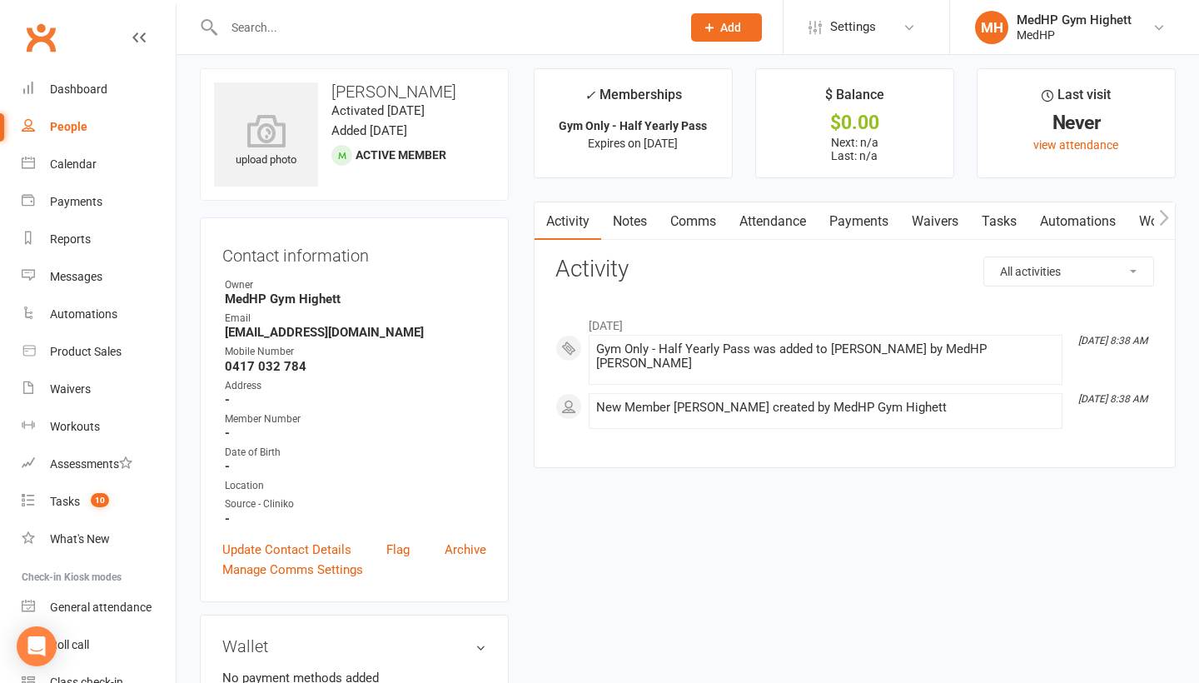
scroll to position [11, 0]
click at [1013, 209] on link "Tasks" at bounding box center [999, 221] width 58 height 38
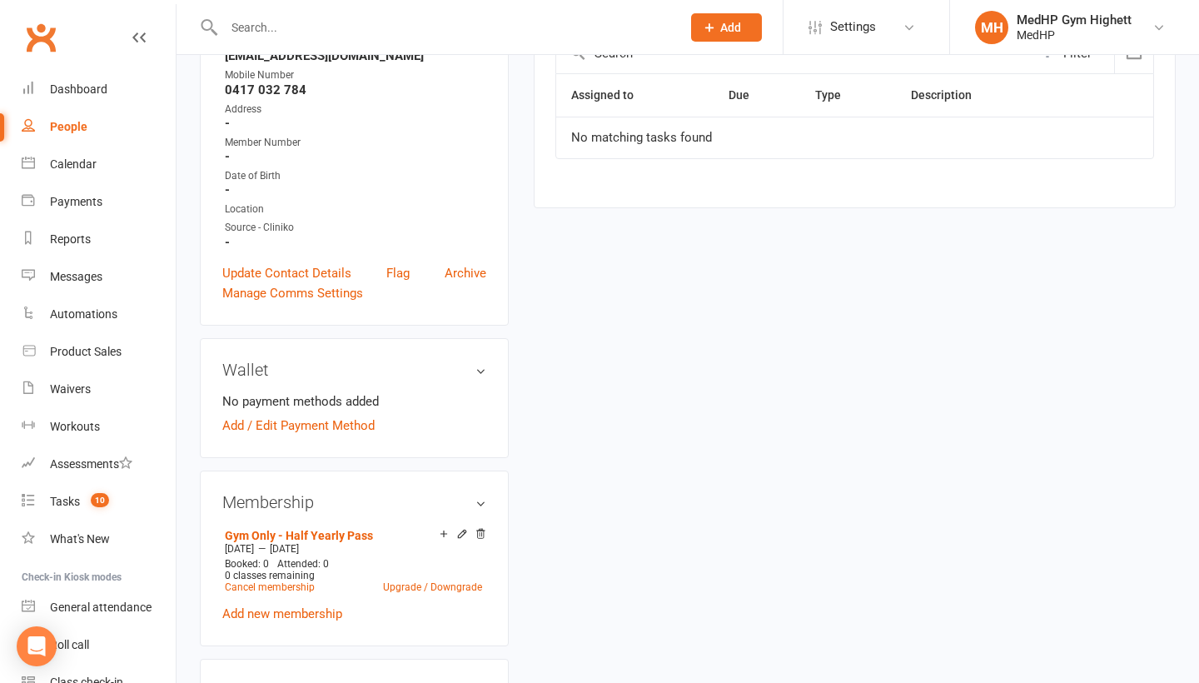
scroll to position [290, 0]
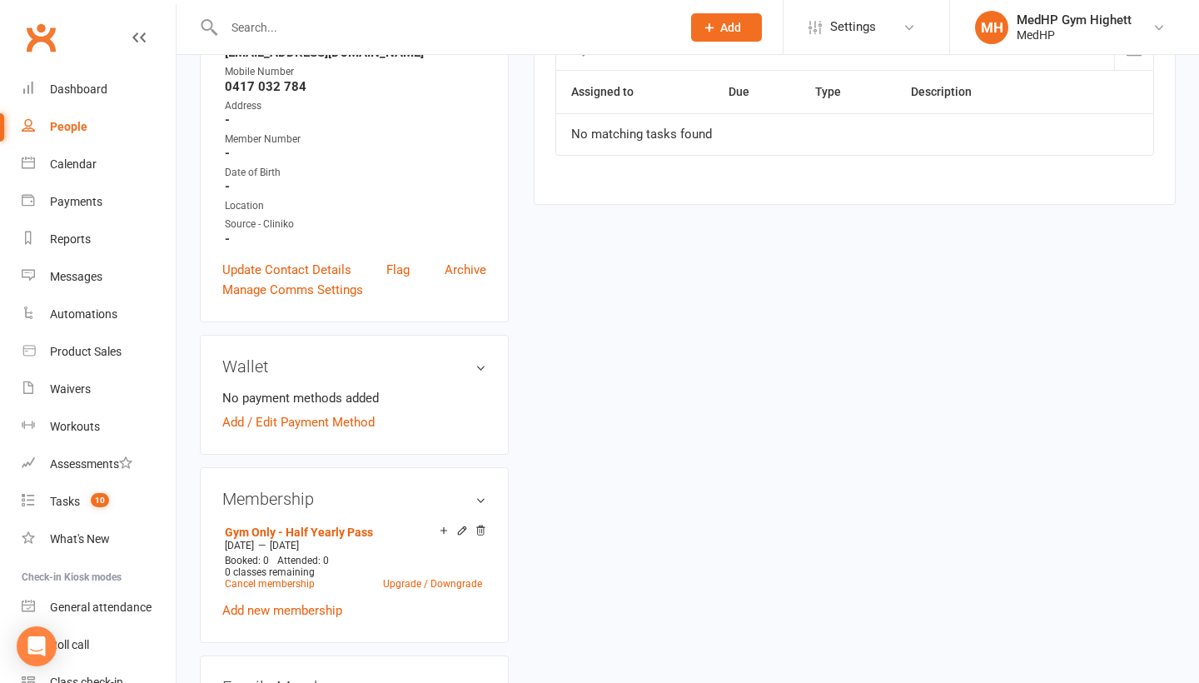
click at [457, 24] on input "text" at bounding box center [444, 27] width 451 height 23
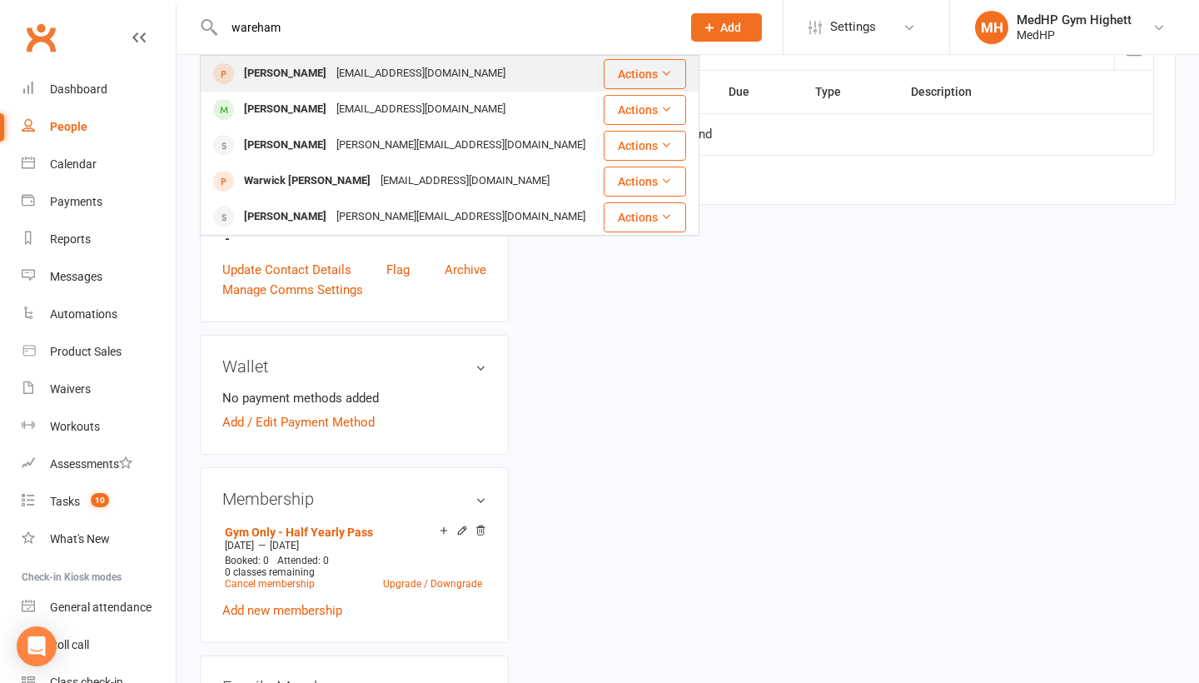
click at [372, 27] on input "wareham" at bounding box center [444, 27] width 451 height 23
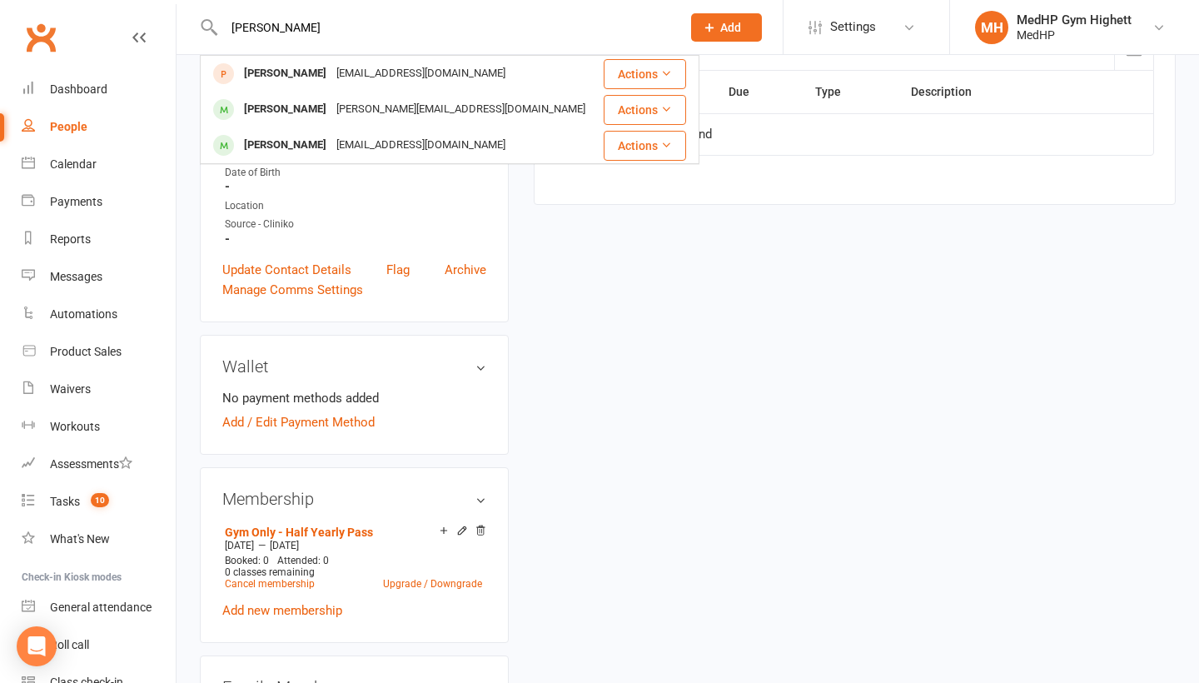
type input "[PERSON_NAME]"
click at [677, 296] on div "upload photo [PERSON_NAME] Activated [DATE] Added [DATE] Active member Contact …" at bounding box center [687, 689] width 1001 height 1802
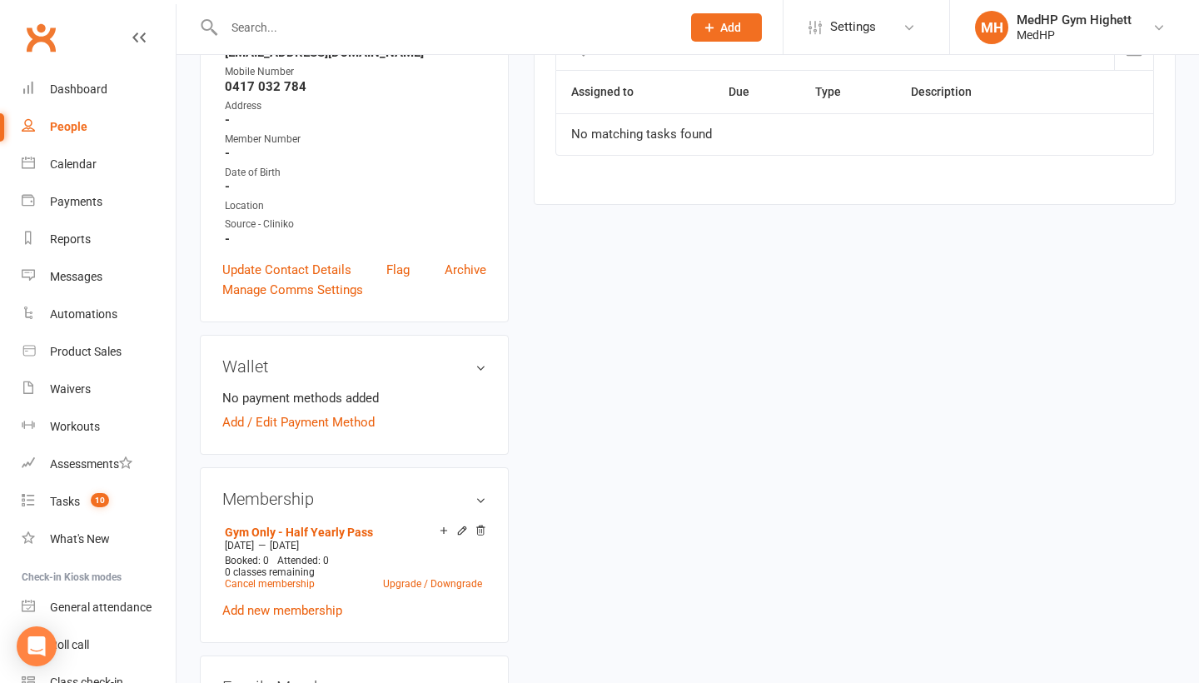
click at [416, 27] on input "text" at bounding box center [444, 27] width 451 height 23
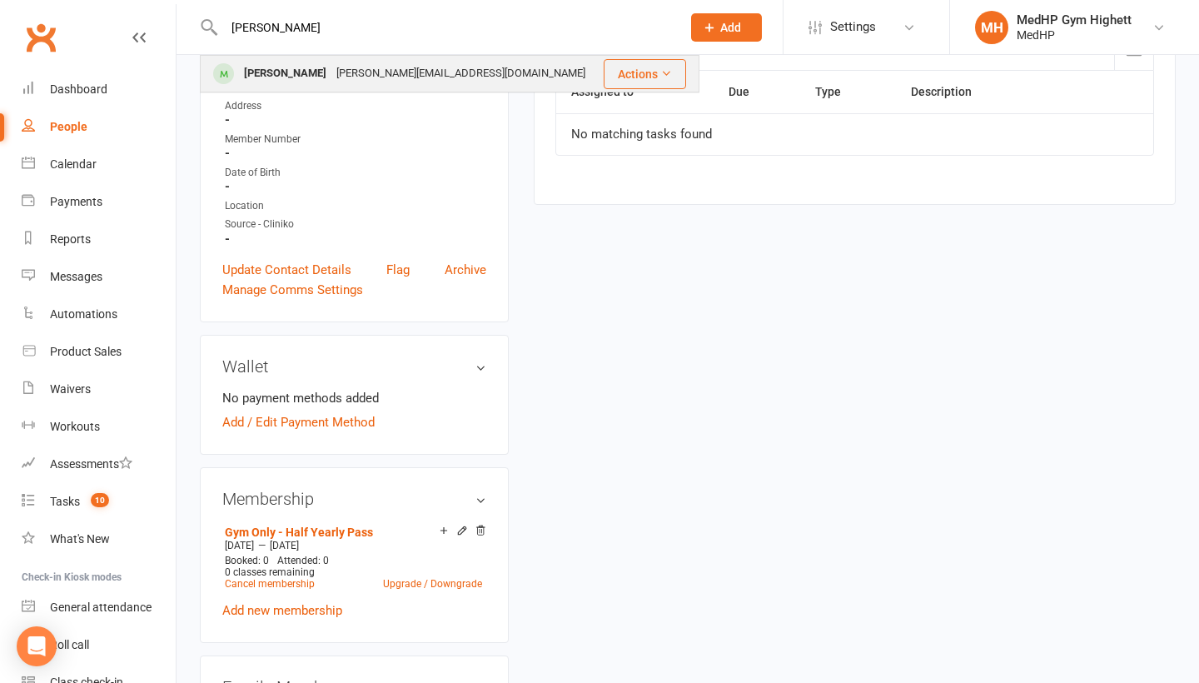
type input "[PERSON_NAME]"
click at [386, 67] on div "[PERSON_NAME][EMAIL_ADDRESS][DOMAIN_NAME]" at bounding box center [460, 74] width 259 height 24
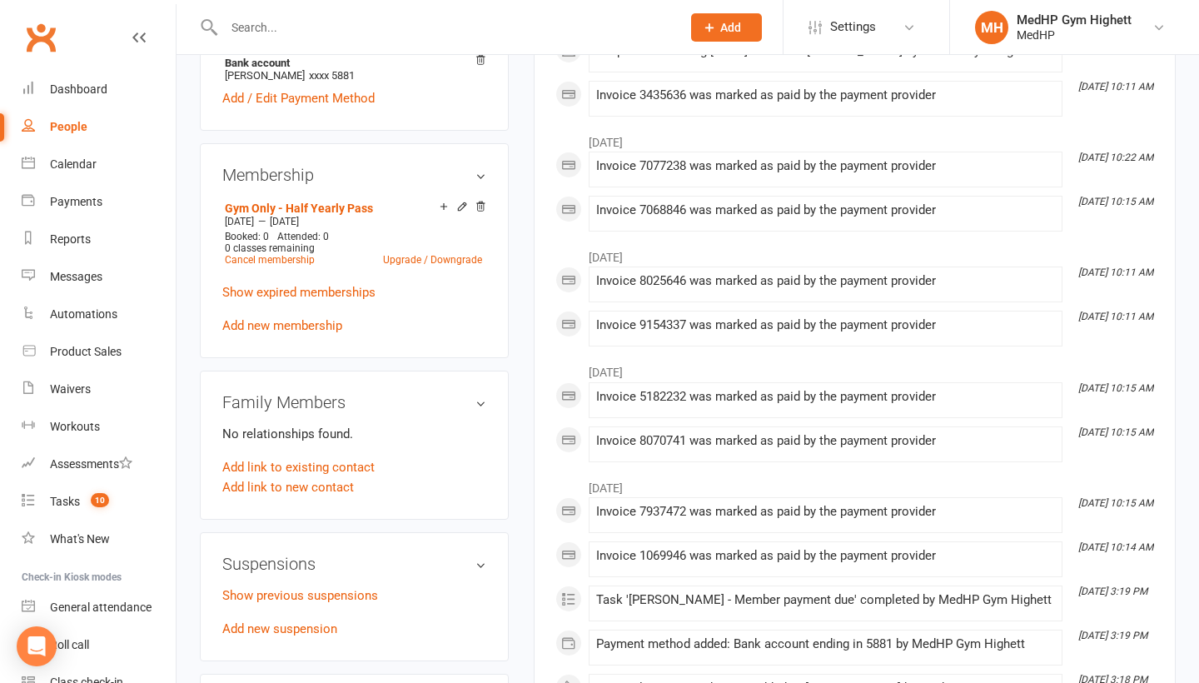
scroll to position [642, 0]
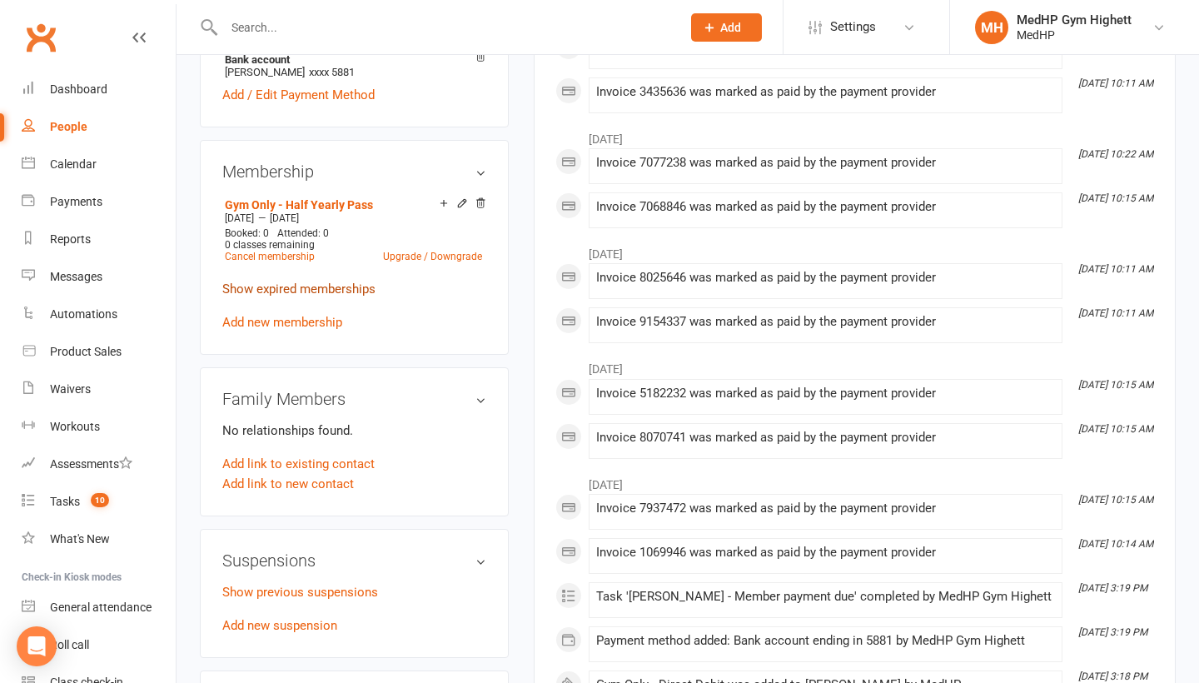
click at [321, 282] on link "Show expired memberships" at bounding box center [298, 289] width 153 height 15
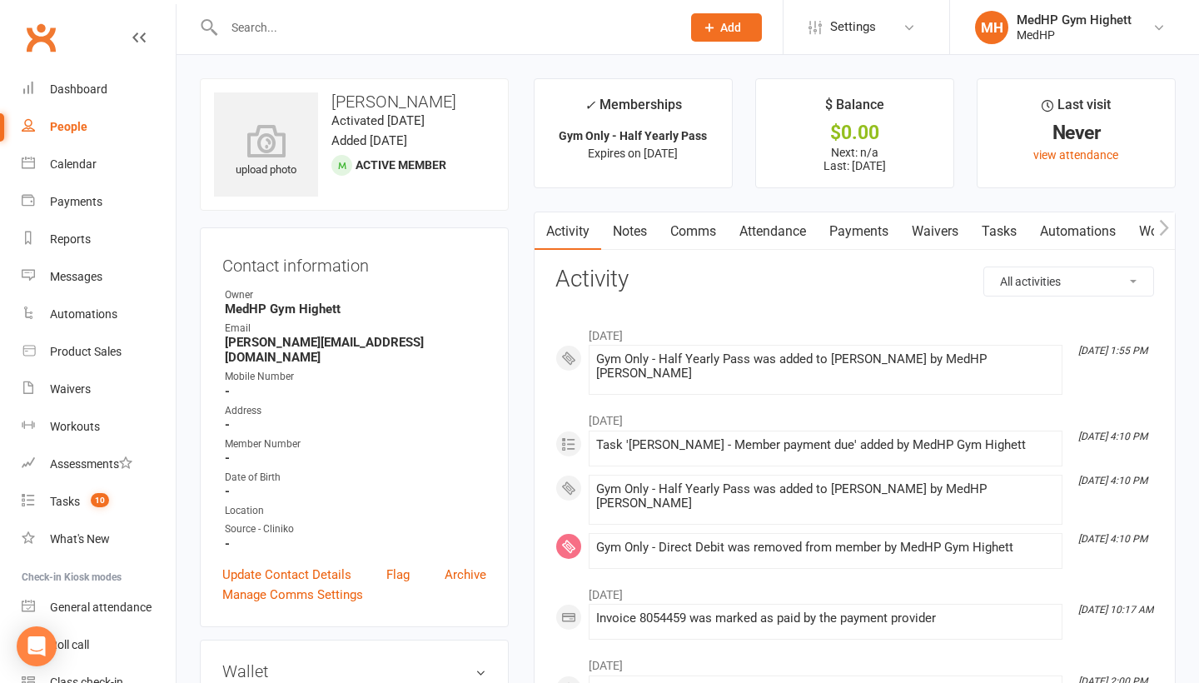
scroll to position [27, 0]
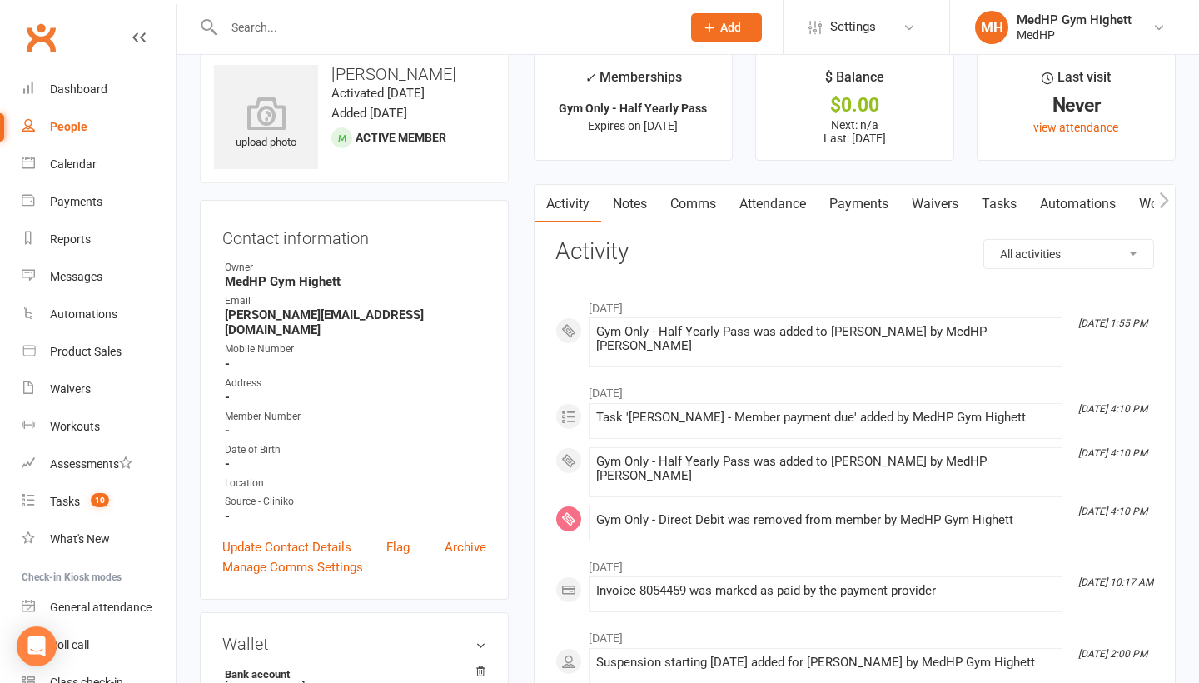
click at [98, 127] on link "People" at bounding box center [99, 126] width 154 height 37
select select "100"
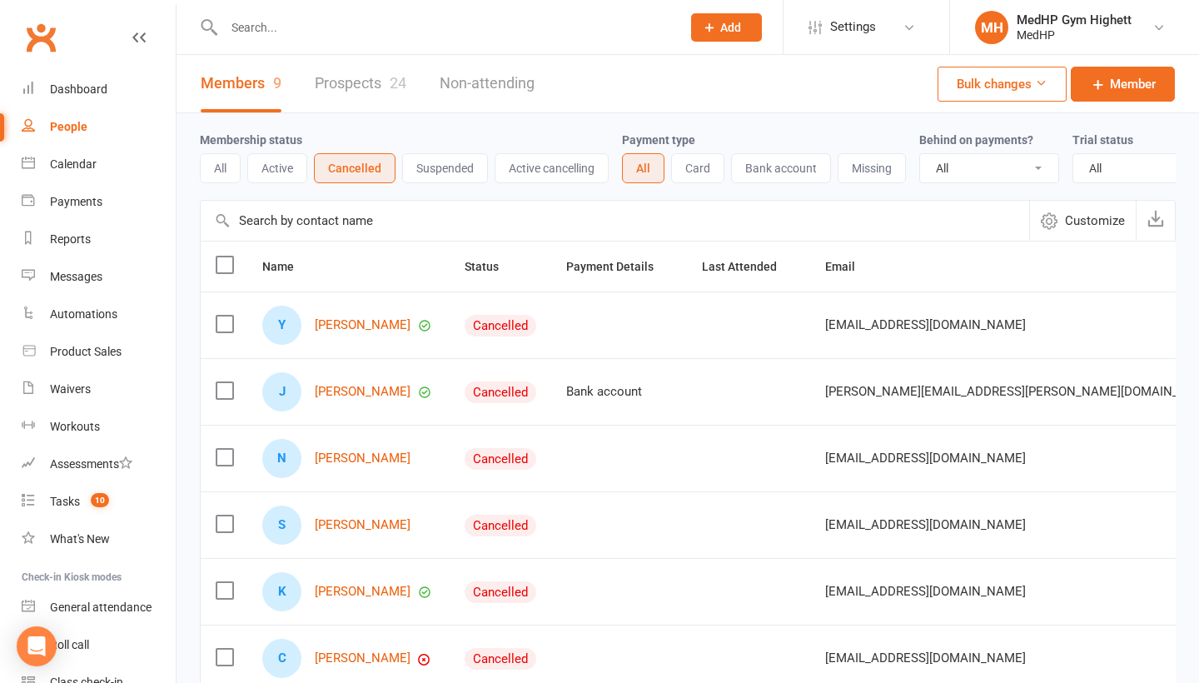
click at [226, 163] on button "All" at bounding box center [220, 168] width 41 height 30
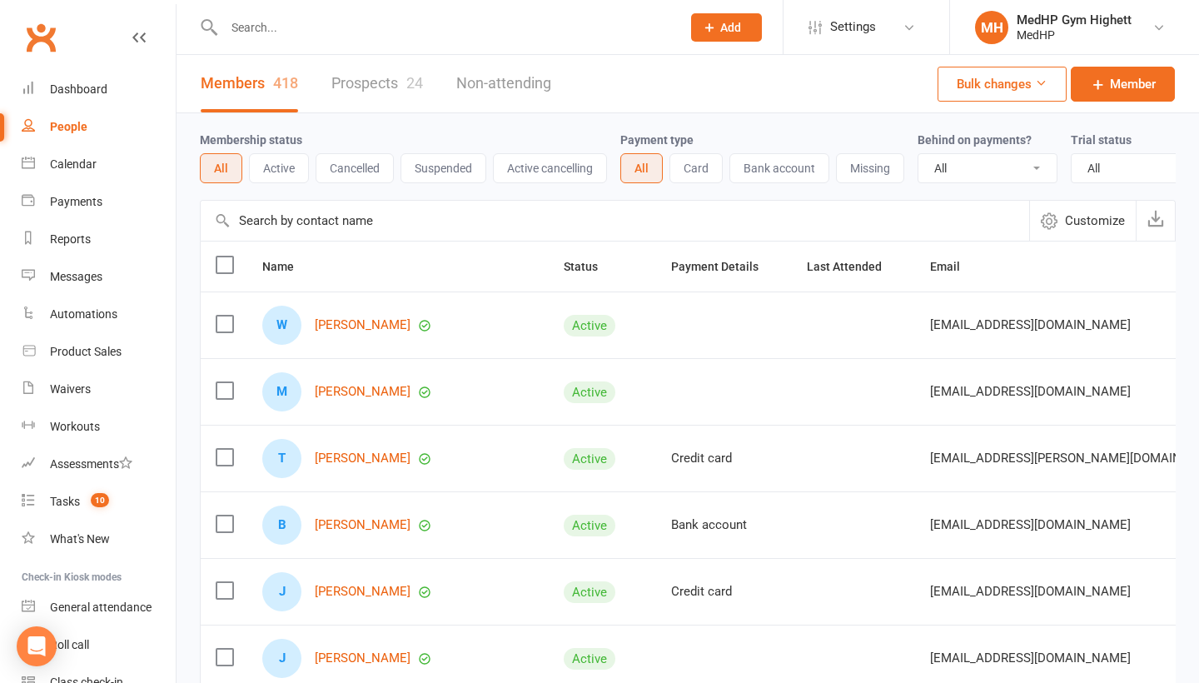
click at [394, 171] on button "Cancelled" at bounding box center [355, 168] width 78 height 30
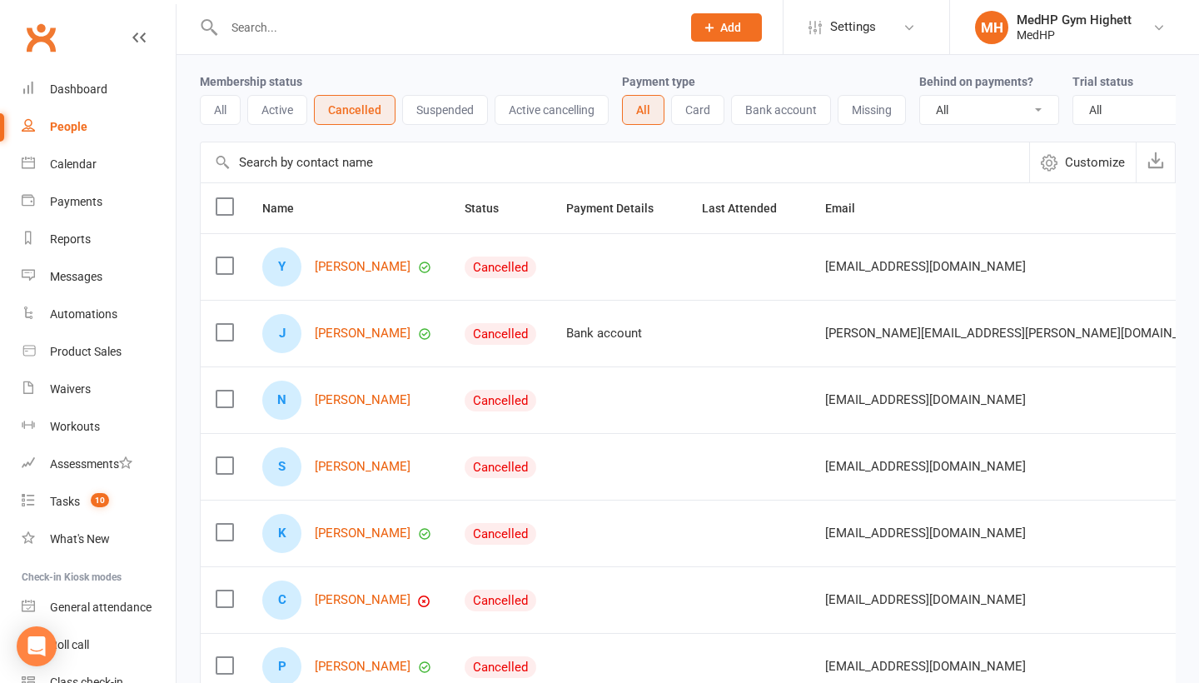
scroll to position [59, 0]
click at [388, 270] on link "[PERSON_NAME]" at bounding box center [363, 266] width 96 height 14
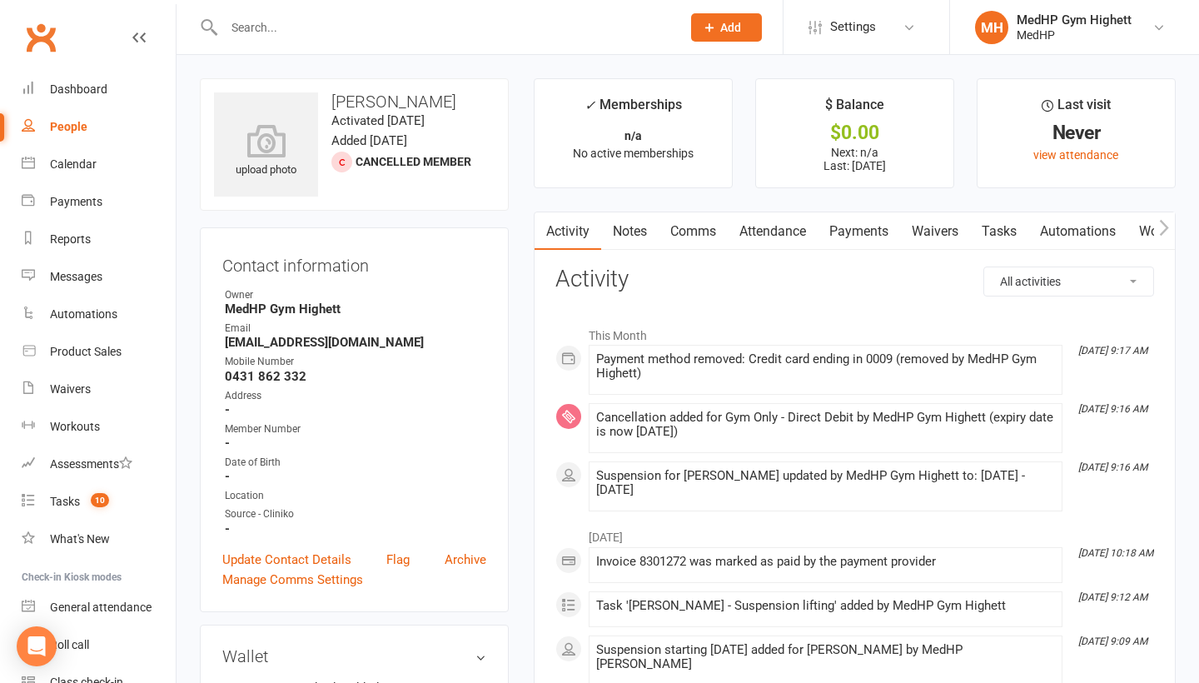
click at [1019, 222] on link "Tasks" at bounding box center [999, 231] width 58 height 38
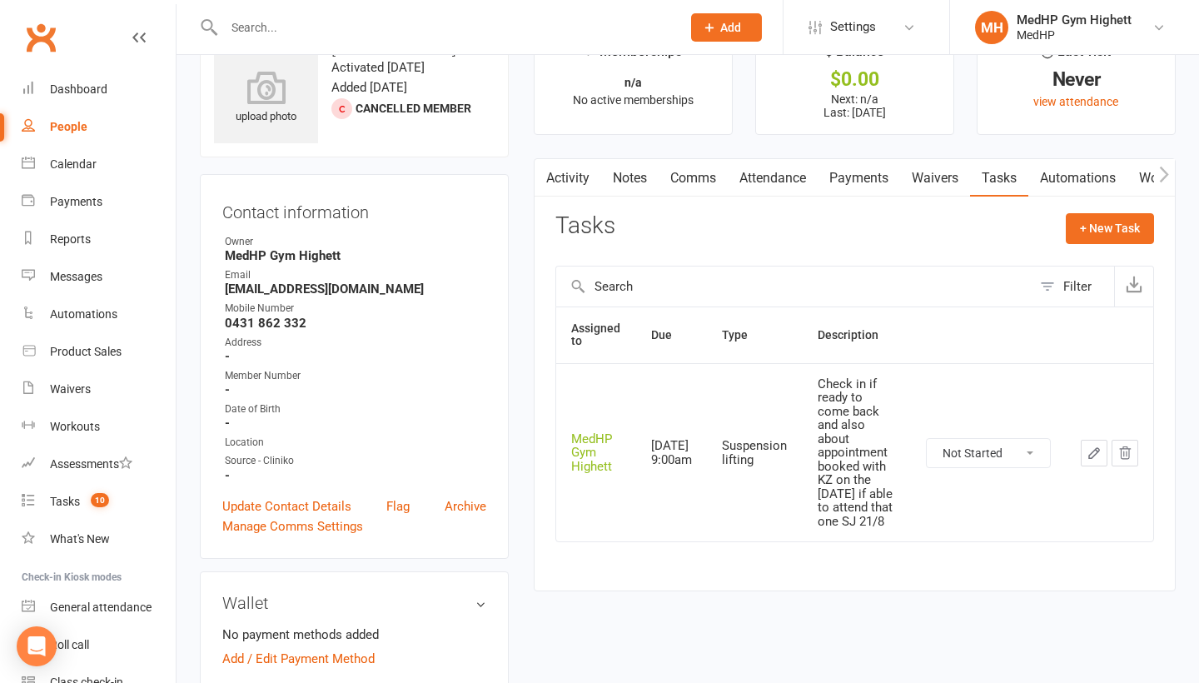
scroll to position [54, 0]
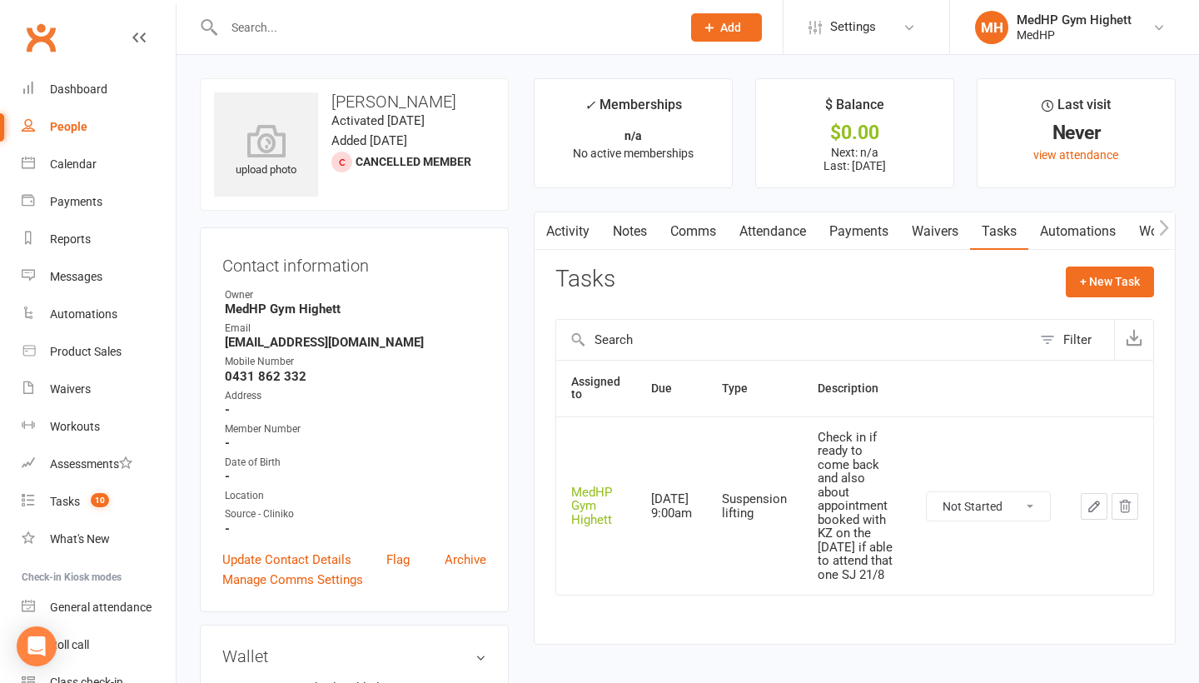
select select "100"
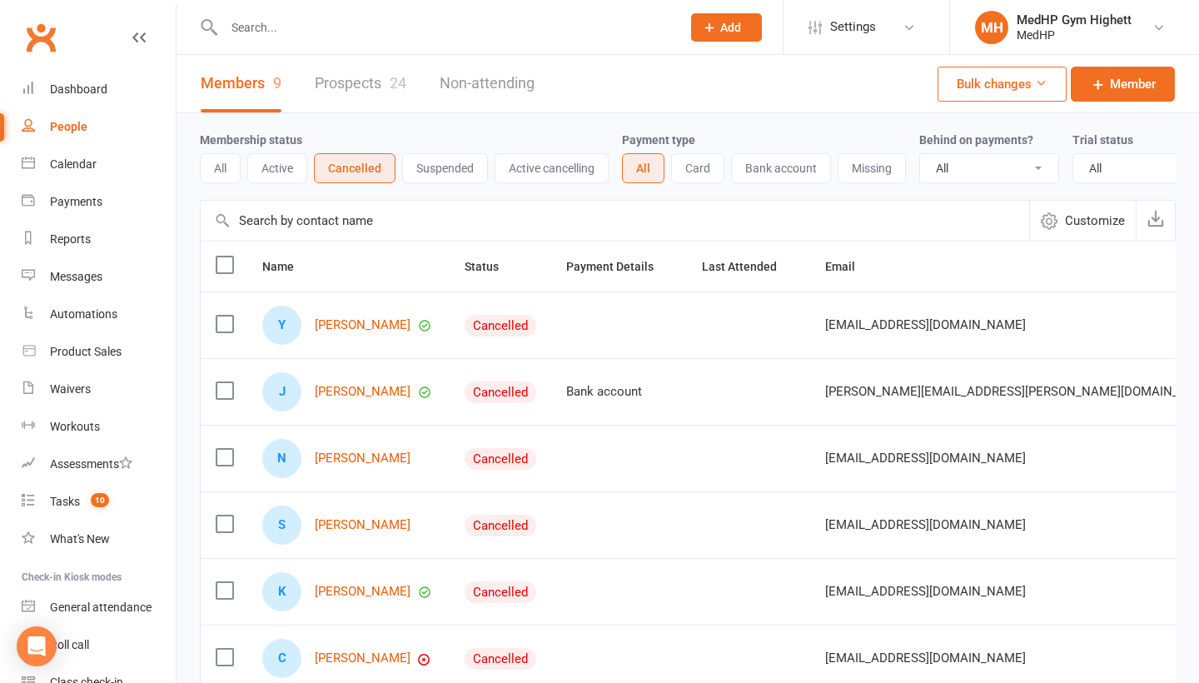
click at [230, 165] on button "All" at bounding box center [220, 168] width 41 height 30
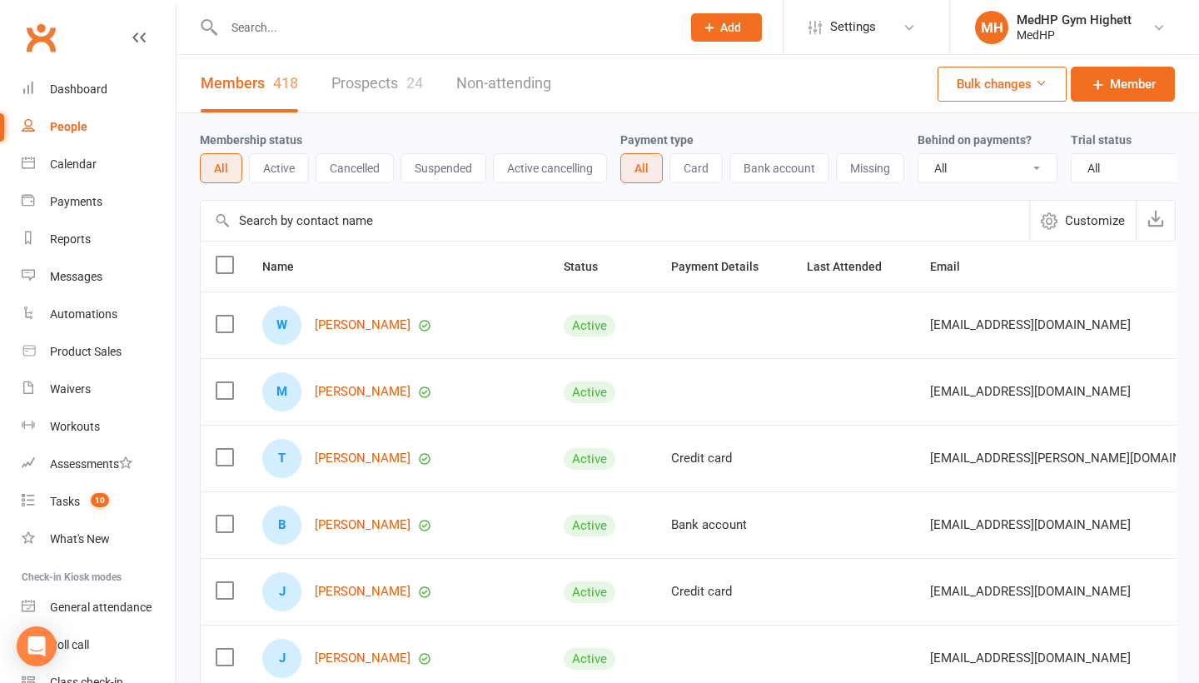
click at [304, 172] on button "Active" at bounding box center [279, 168] width 60 height 30
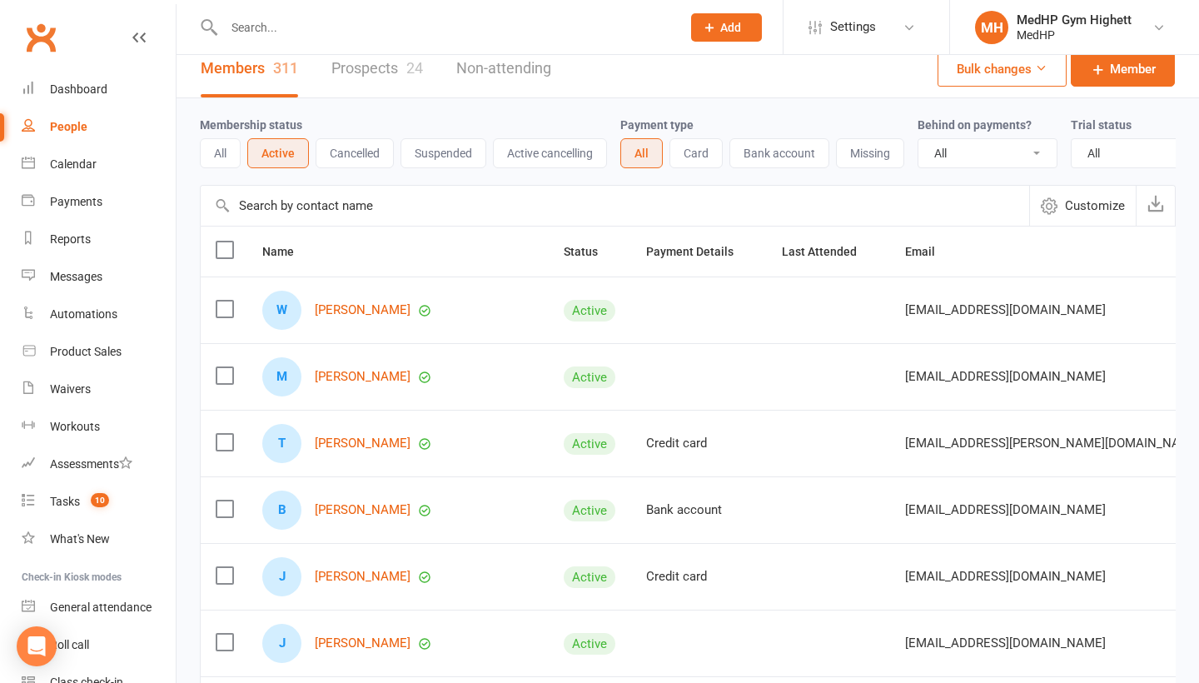
scroll to position [17, 0]
click at [221, 146] on button "All" at bounding box center [220, 152] width 41 height 30
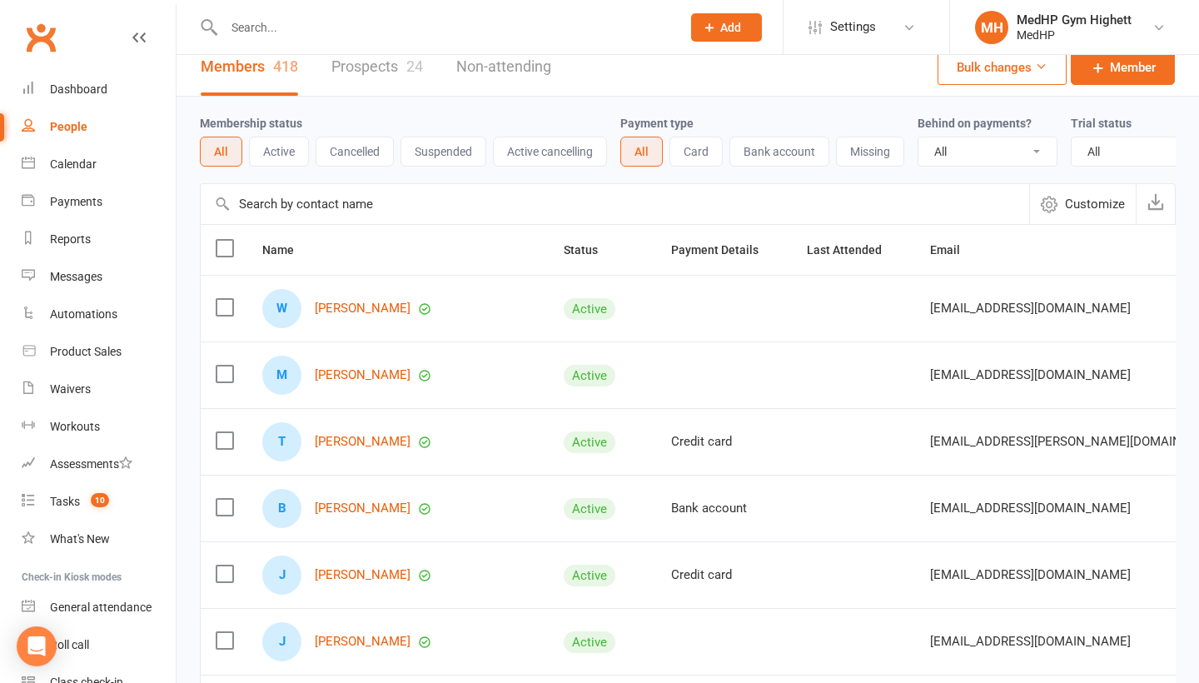
click at [291, 152] on button "Active" at bounding box center [279, 152] width 60 height 30
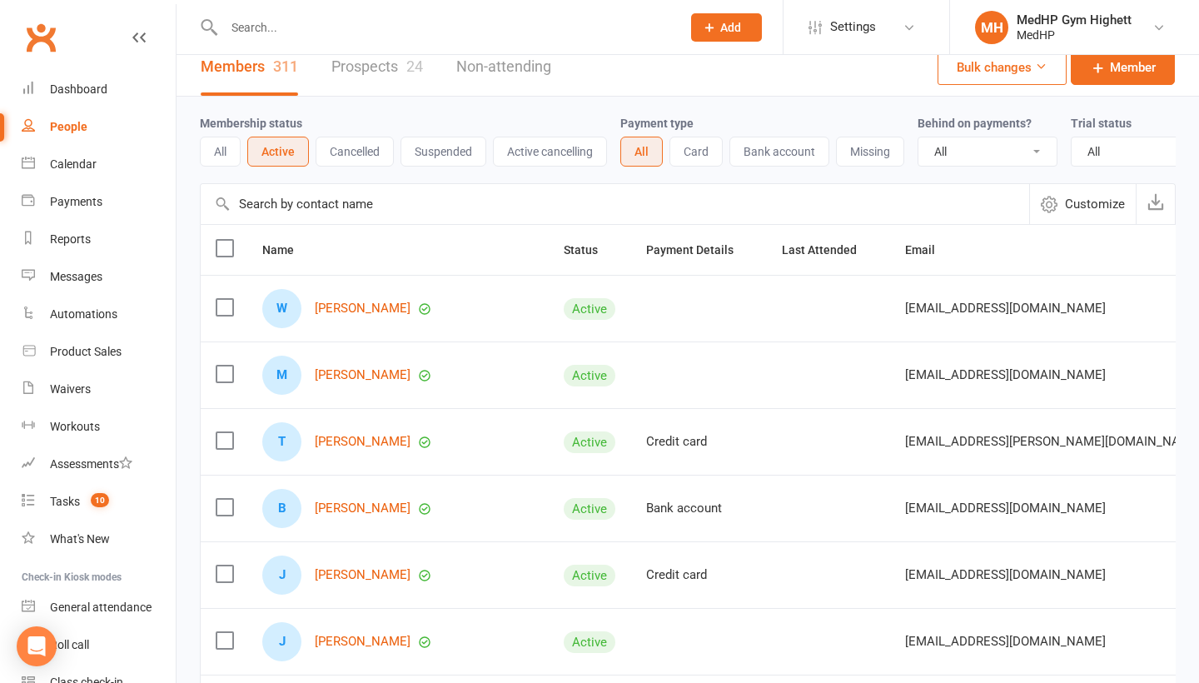
click at [358, 156] on button "Cancelled" at bounding box center [355, 152] width 78 height 30
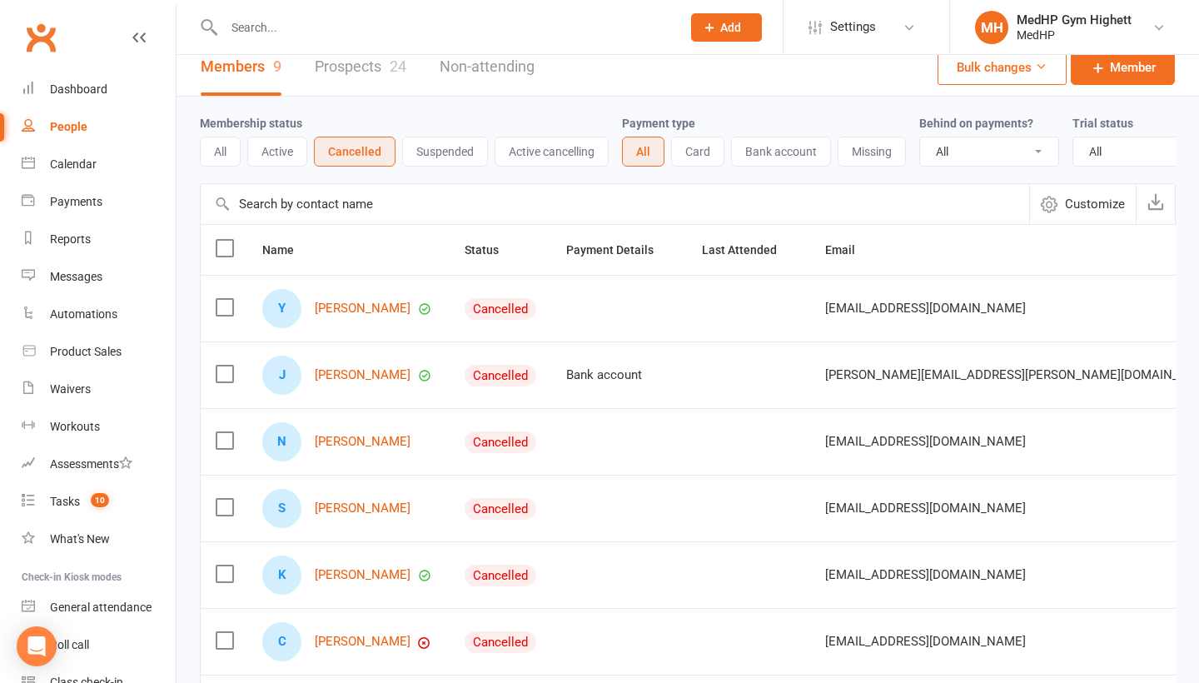
click at [439, 148] on button "Suspended" at bounding box center [445, 152] width 86 height 30
